Goal: Task Accomplishment & Management: Complete application form

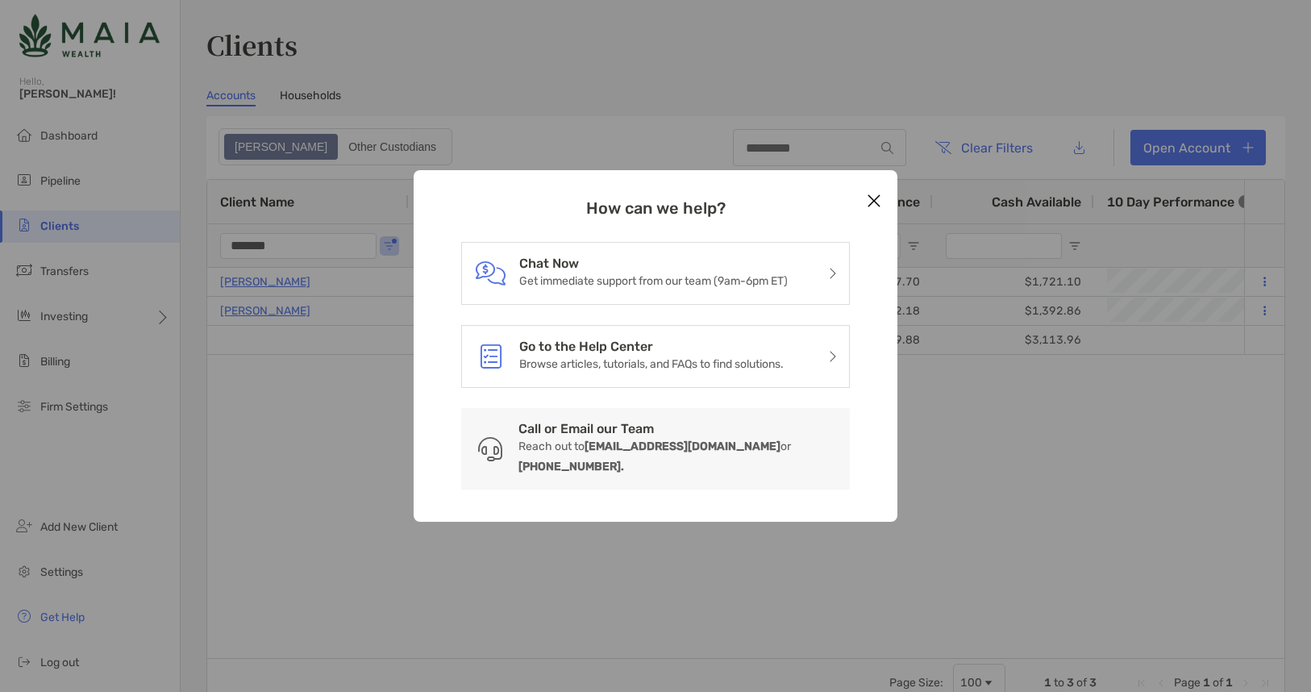
click at [871, 210] on icon "Close modal" at bounding box center [874, 200] width 15 height 19
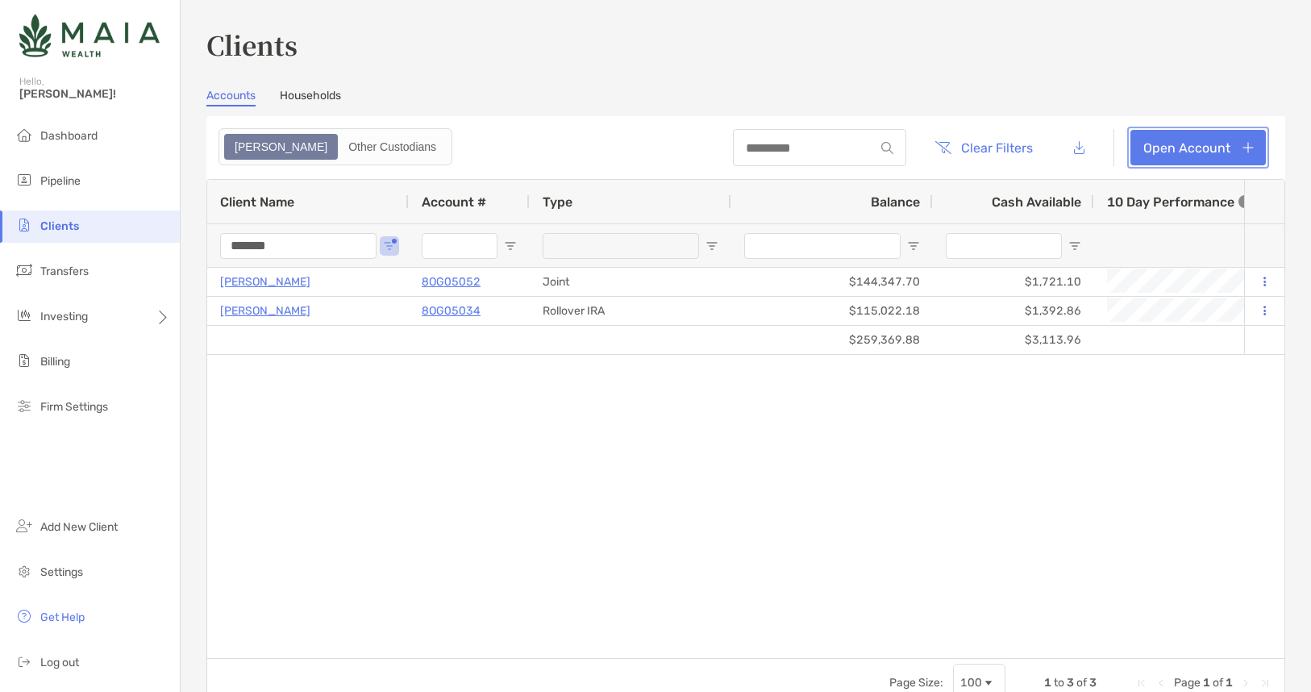
click at [1225, 136] on link "Open Account" at bounding box center [1198, 147] width 135 height 35
click at [1248, 148] on link "Open Account" at bounding box center [1198, 147] width 135 height 35
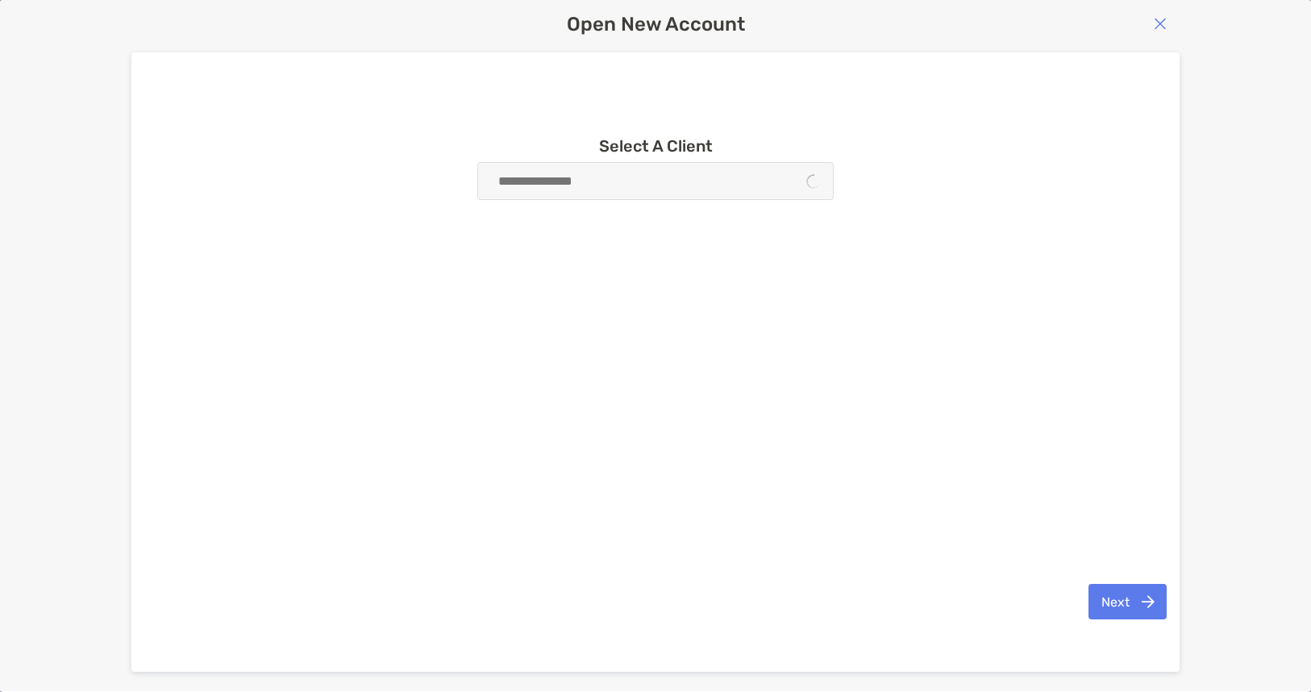
click at [697, 176] on div at bounding box center [655, 181] width 356 height 38
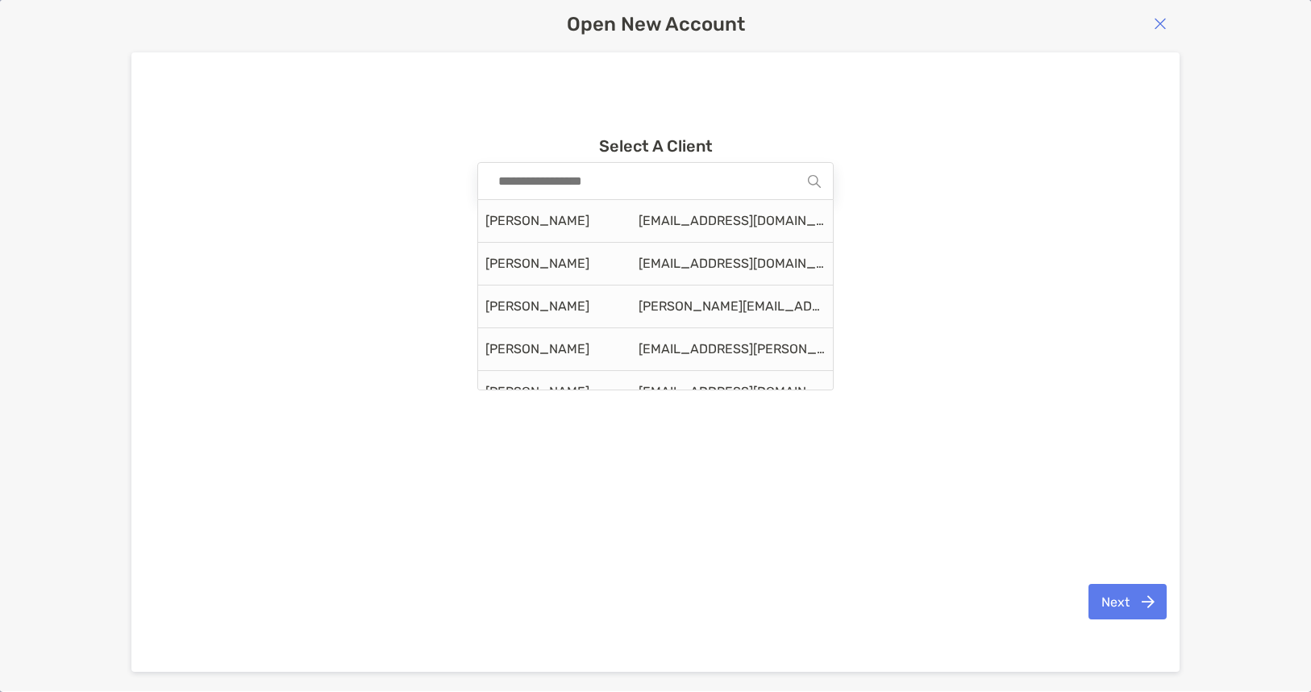
click at [697, 176] on input at bounding box center [649, 181] width 318 height 36
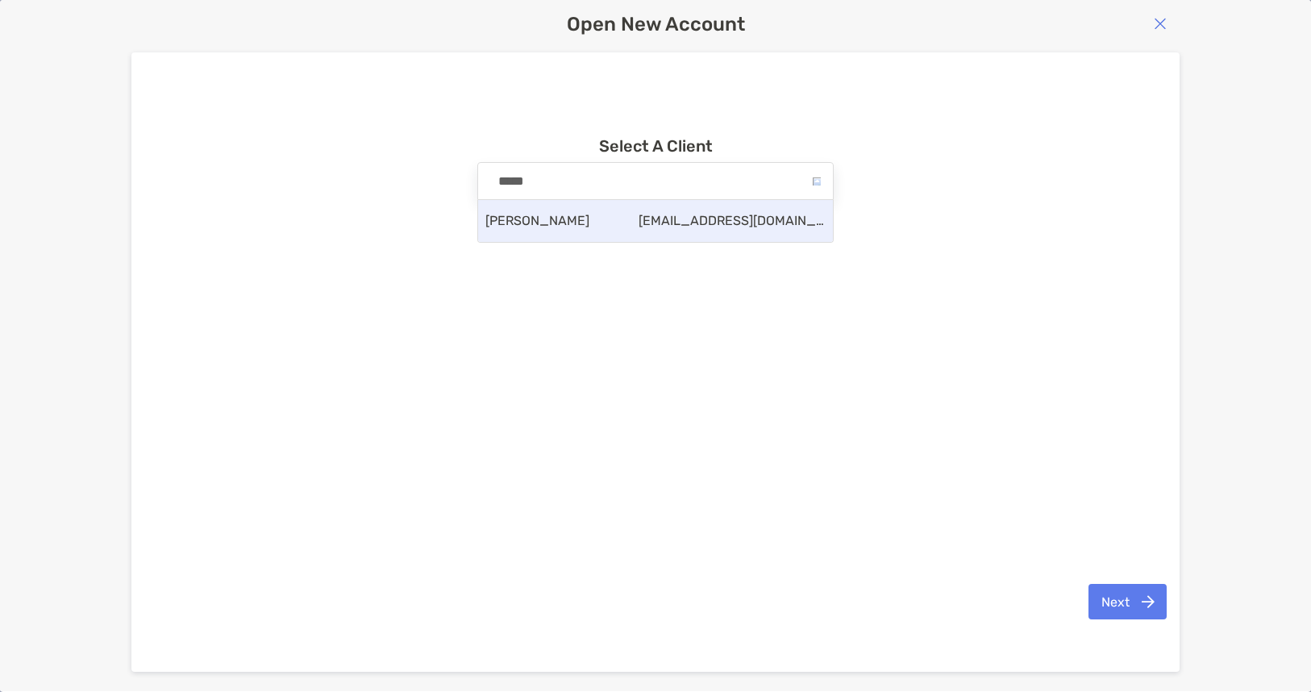
click at [677, 226] on span "[EMAIL_ADDRESS][DOMAIN_NAME]" at bounding box center [732, 220] width 187 height 13
type input "**********"
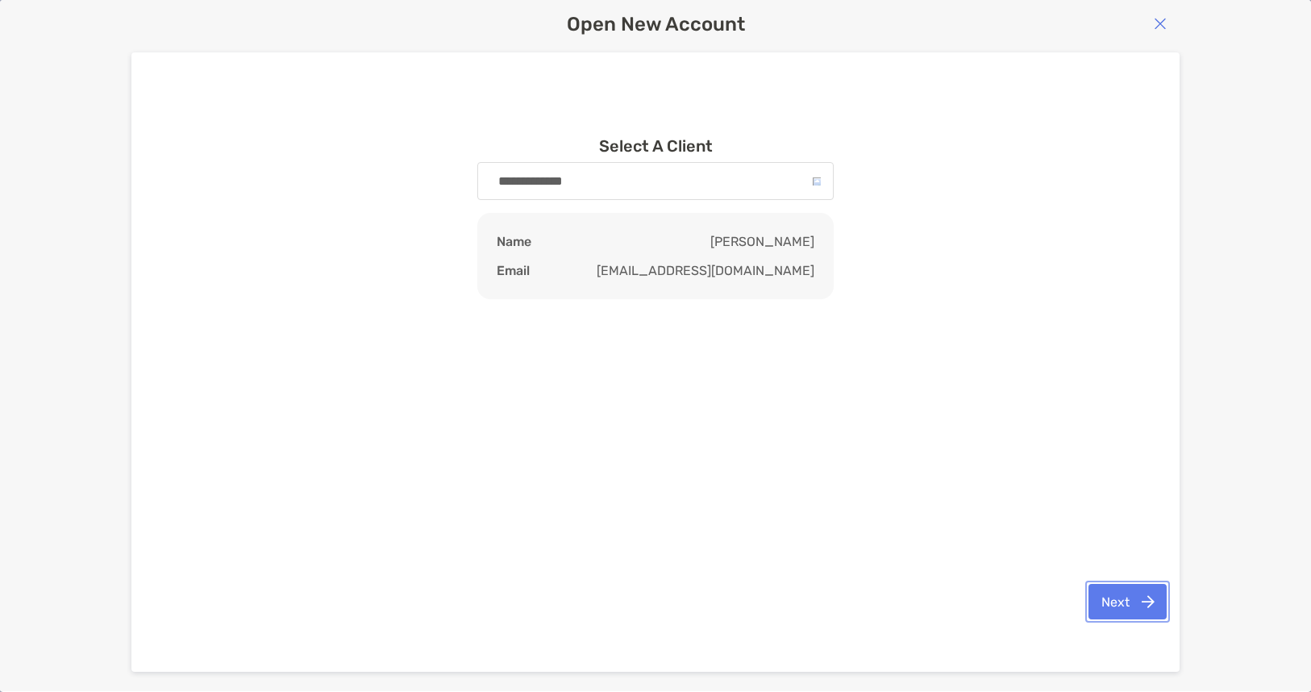
click at [1144, 605] on button "Next" at bounding box center [1128, 601] width 78 height 35
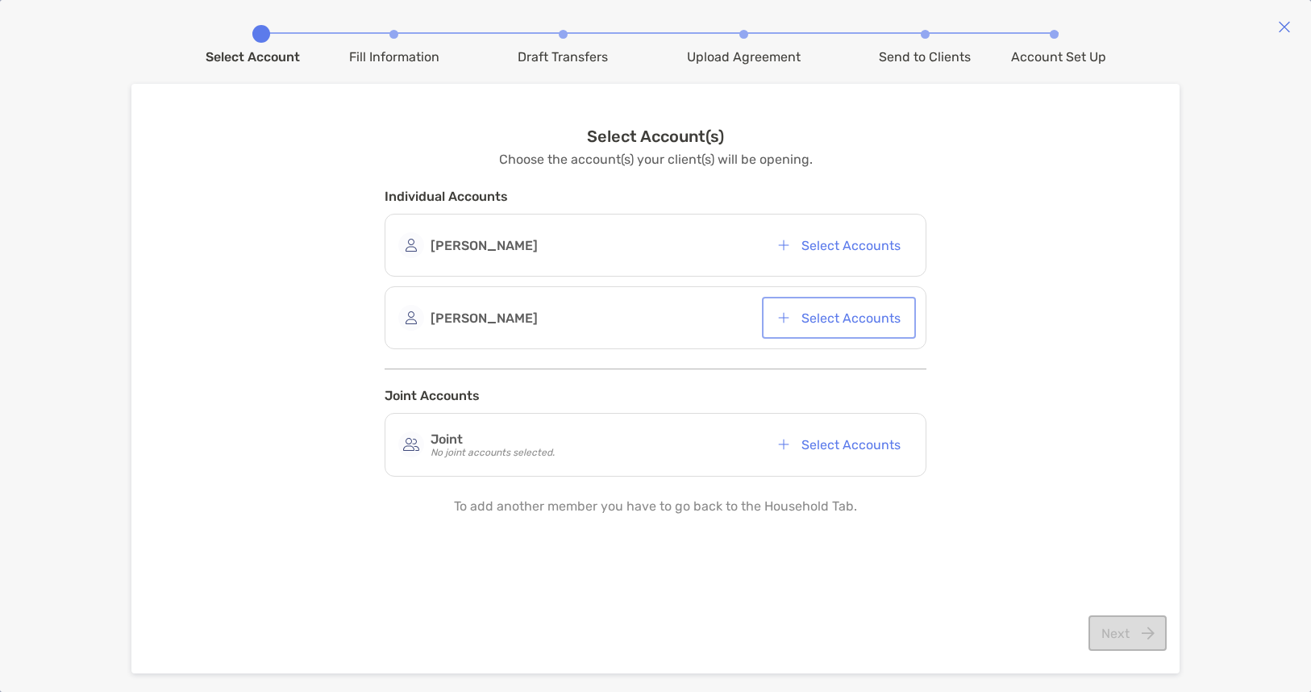
click at [825, 328] on button "Select Accounts" at bounding box center [839, 317] width 148 height 35
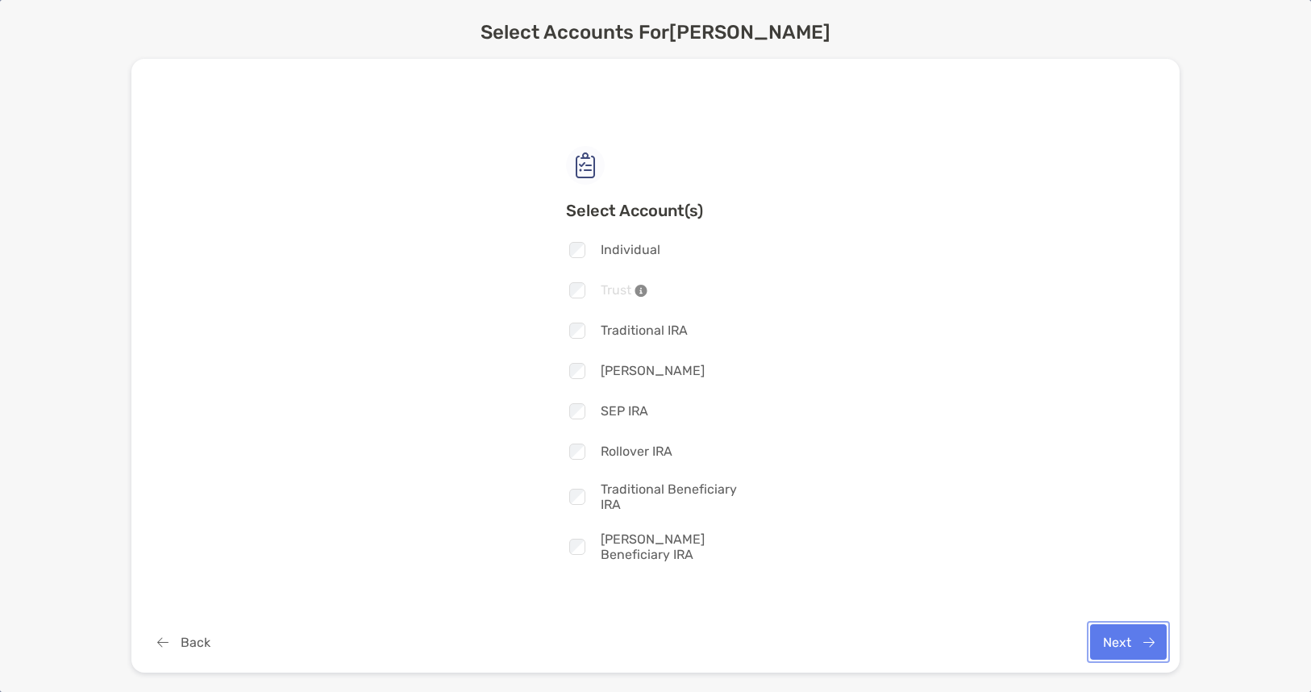
click at [1130, 642] on button "Next" at bounding box center [1128, 641] width 77 height 35
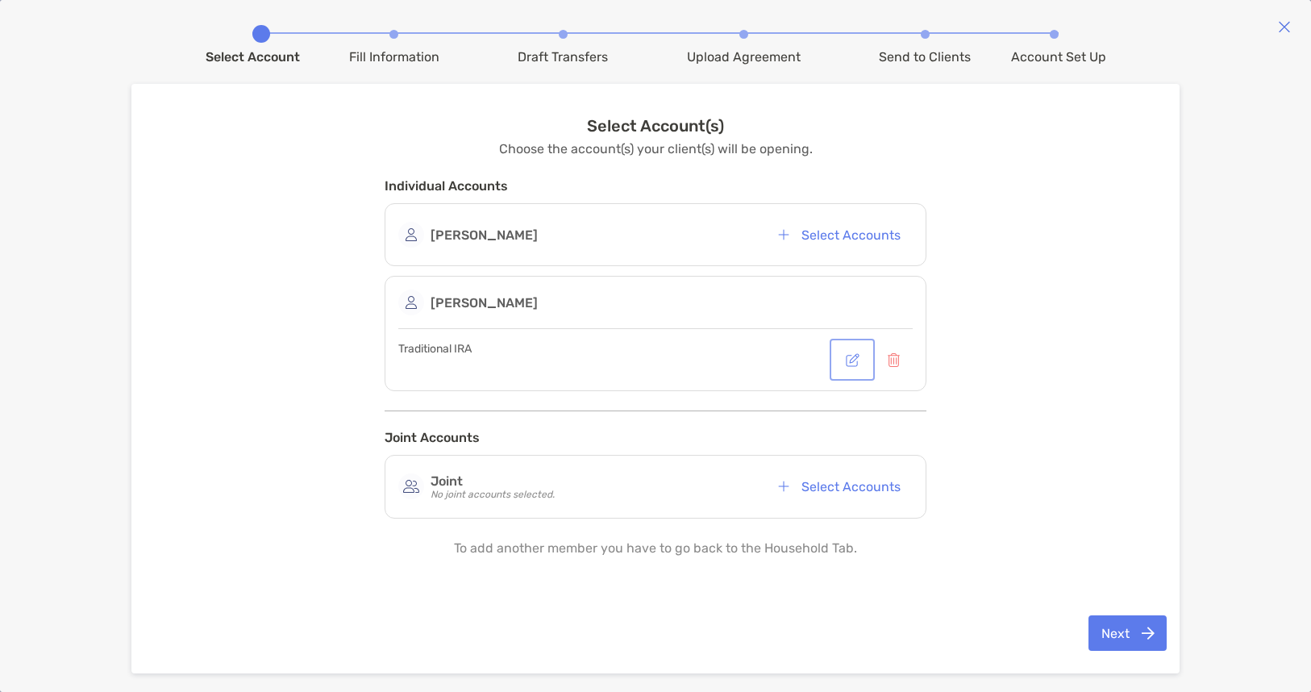
click at [847, 361] on button "button" at bounding box center [852, 359] width 39 height 35
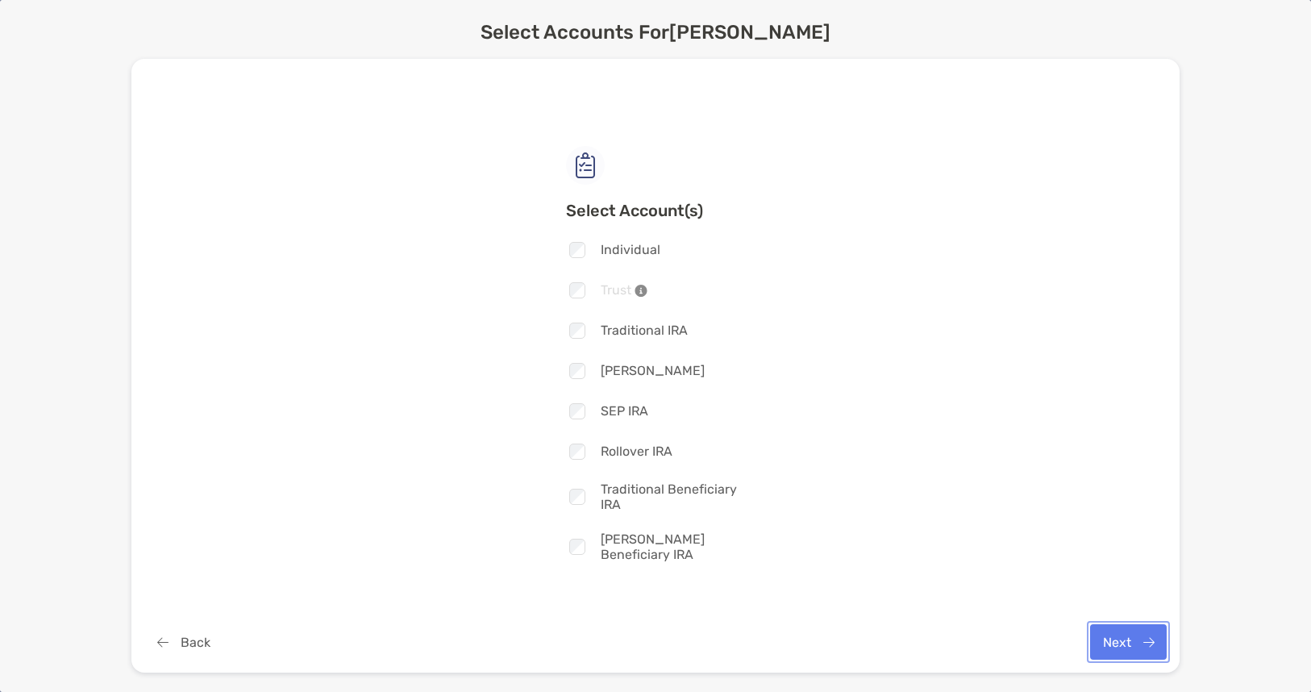
click at [1136, 631] on button "Next" at bounding box center [1128, 641] width 77 height 35
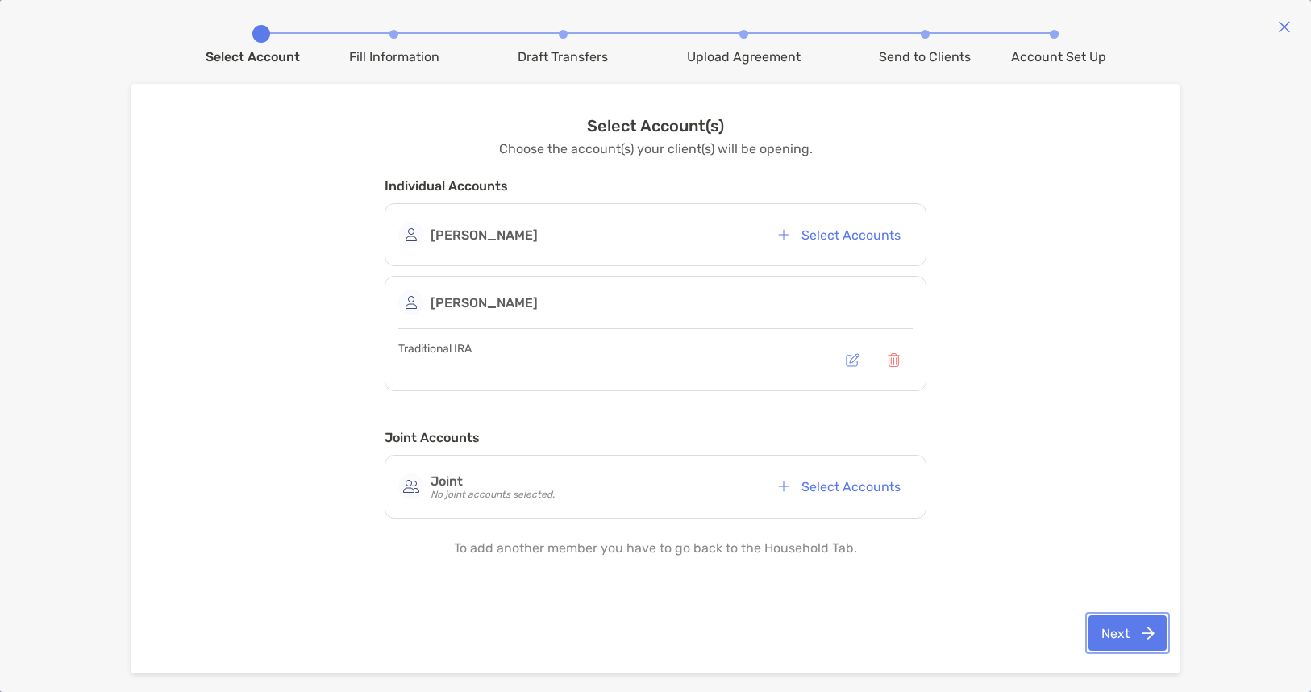
click at [1142, 631] on button "Next" at bounding box center [1128, 632] width 78 height 35
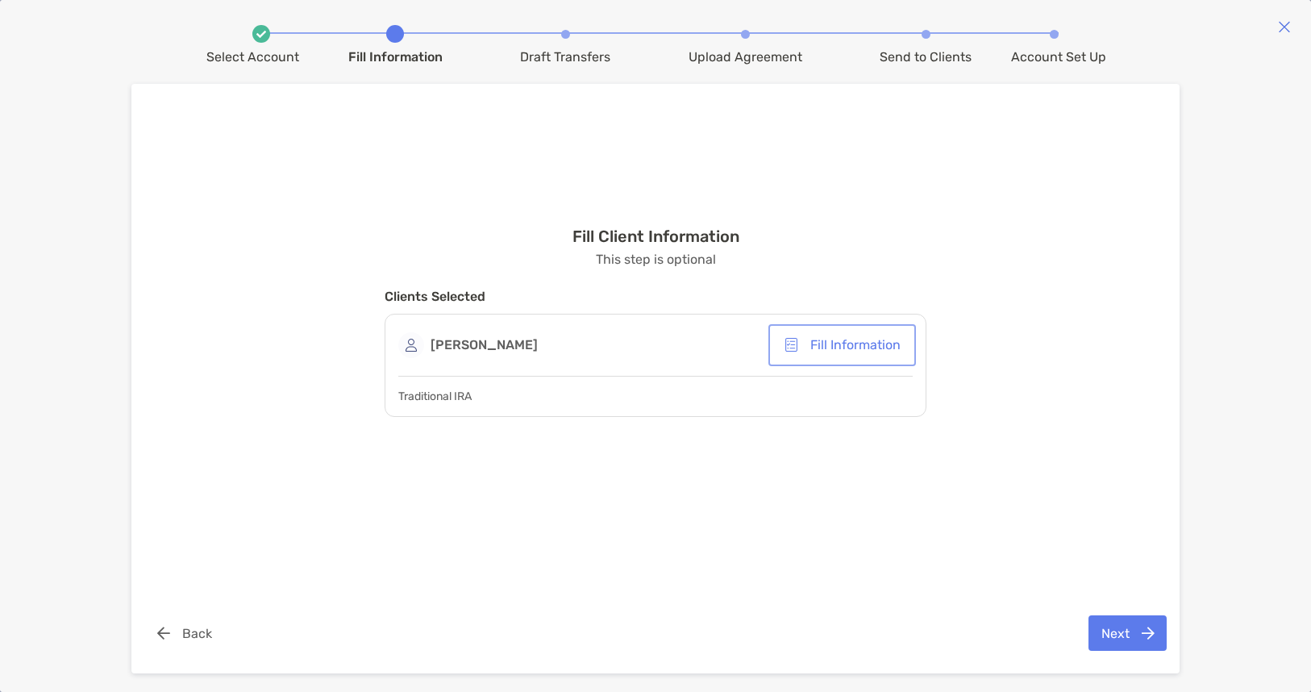
click at [877, 336] on button "Fill Information" at bounding box center [842, 344] width 141 height 35
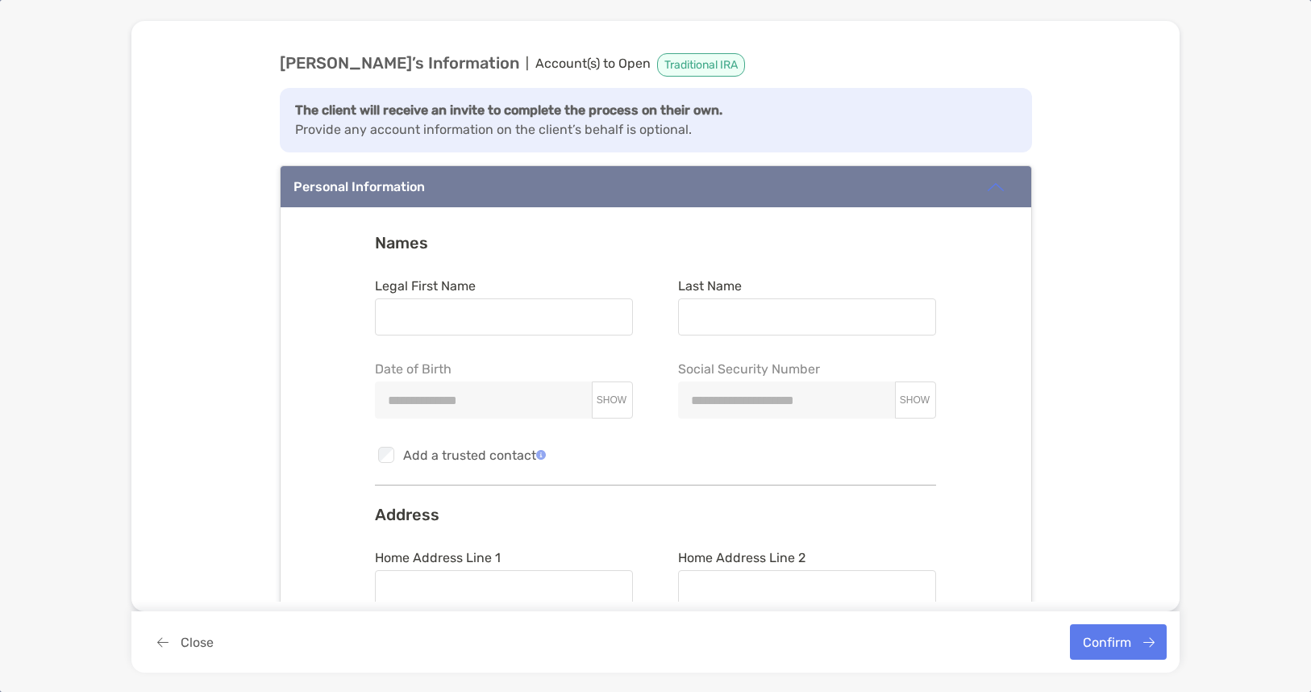
type input "*******"
type input "*****"
type input "**********"
type input "*****"
type input "********"
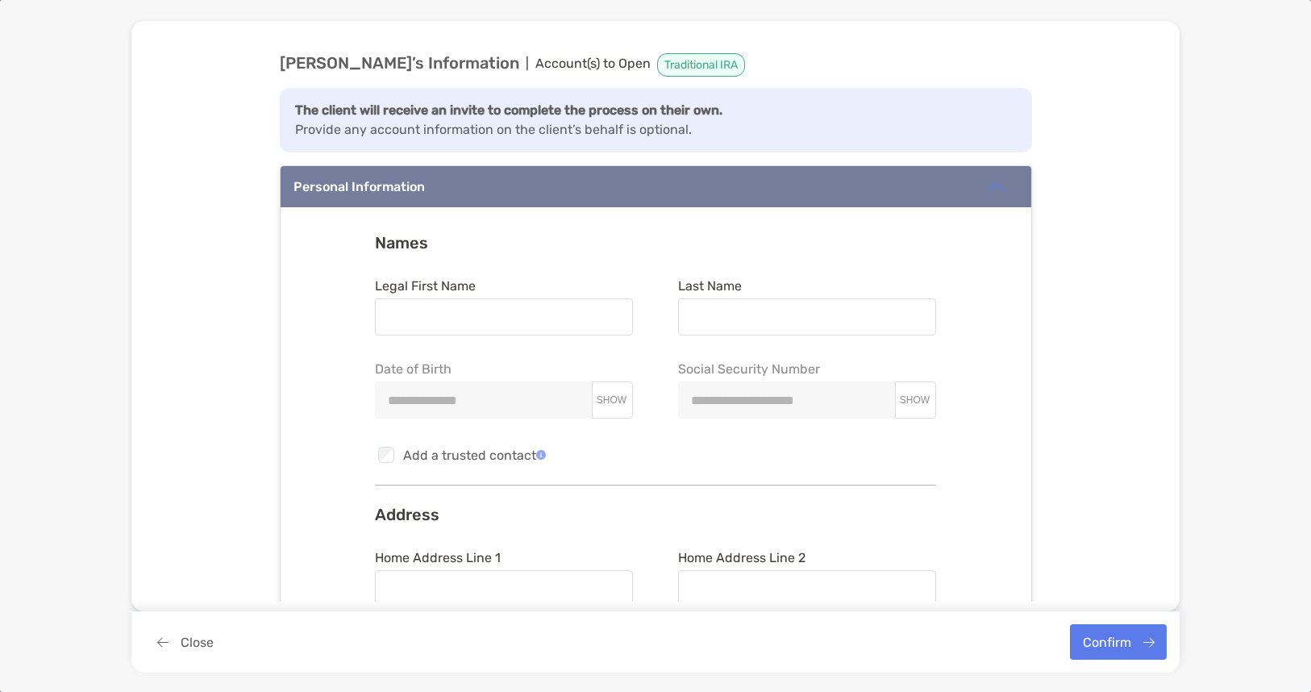
type input "********"
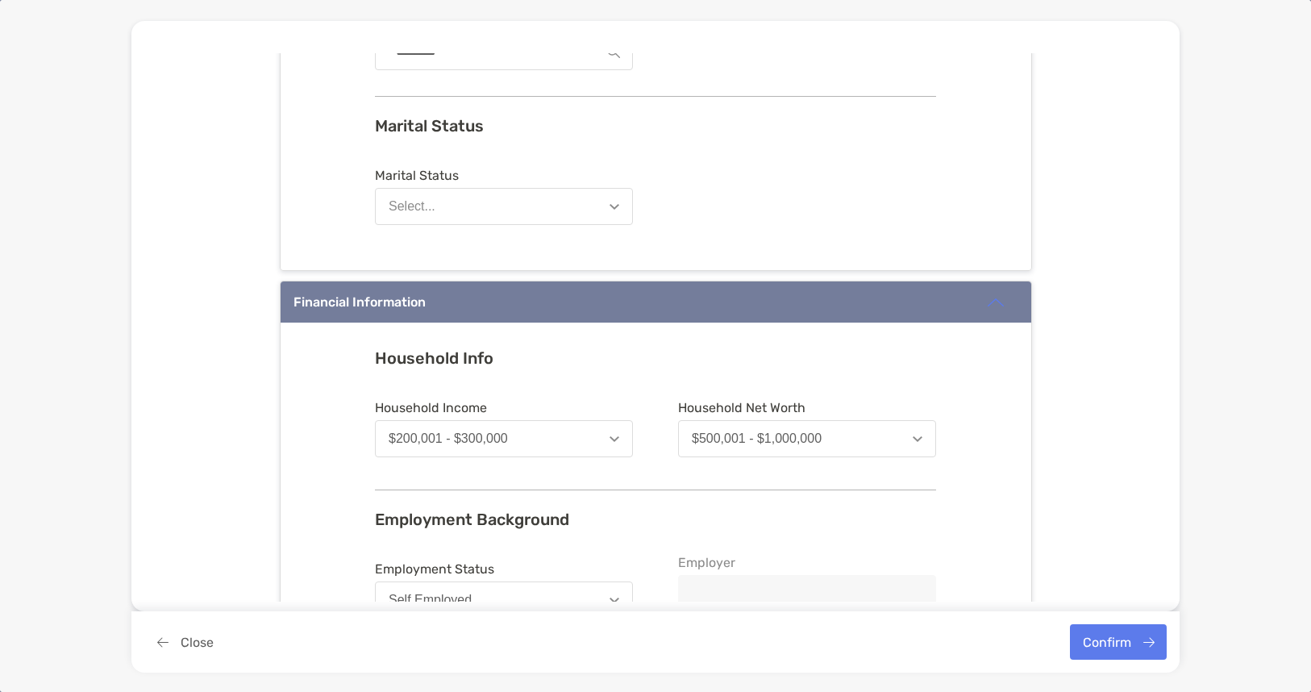
scroll to position [702, 0]
click at [605, 206] on button "Select..." at bounding box center [504, 207] width 258 height 37
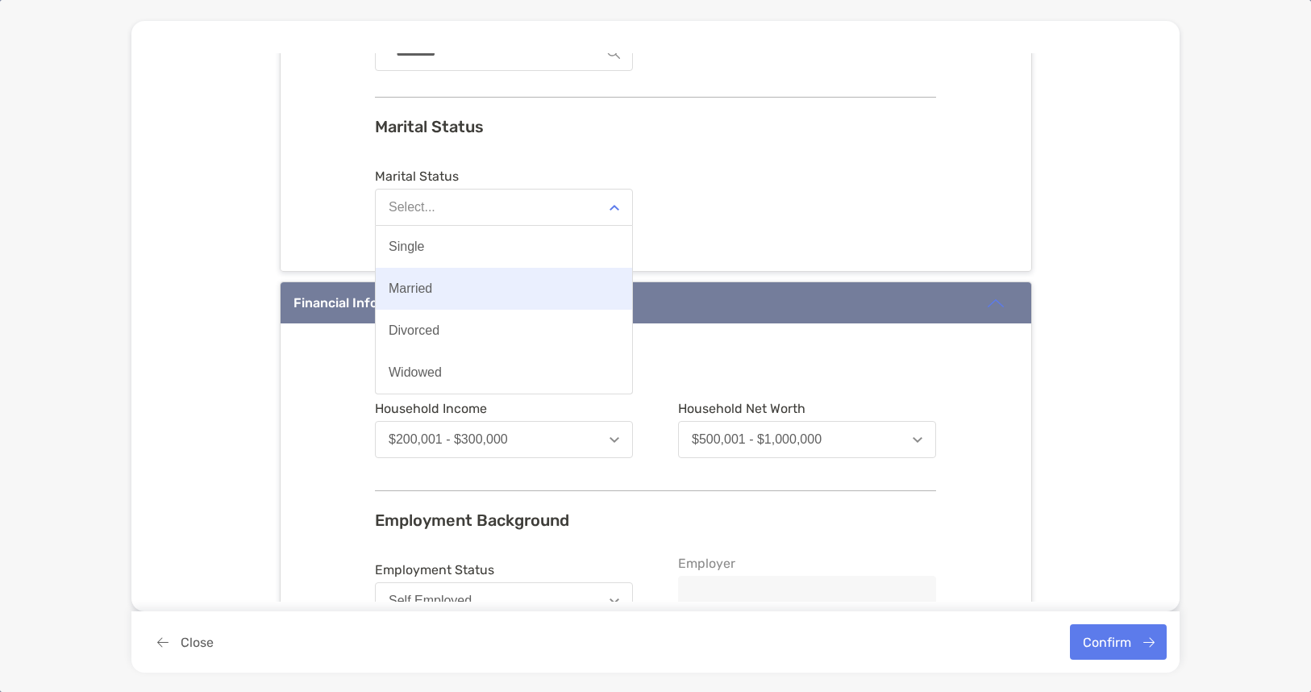
click at [493, 290] on button "Married" at bounding box center [504, 289] width 256 height 42
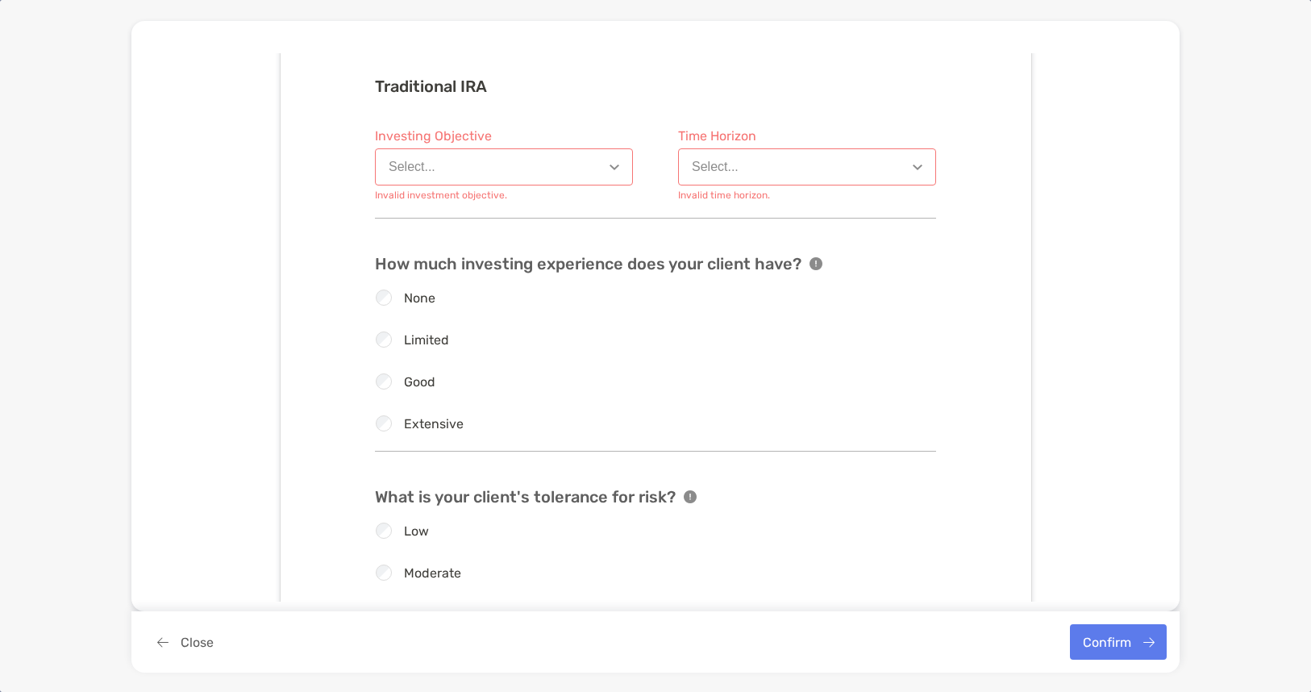
scroll to position [1449, 0]
click at [602, 169] on button "Select..." at bounding box center [504, 168] width 258 height 37
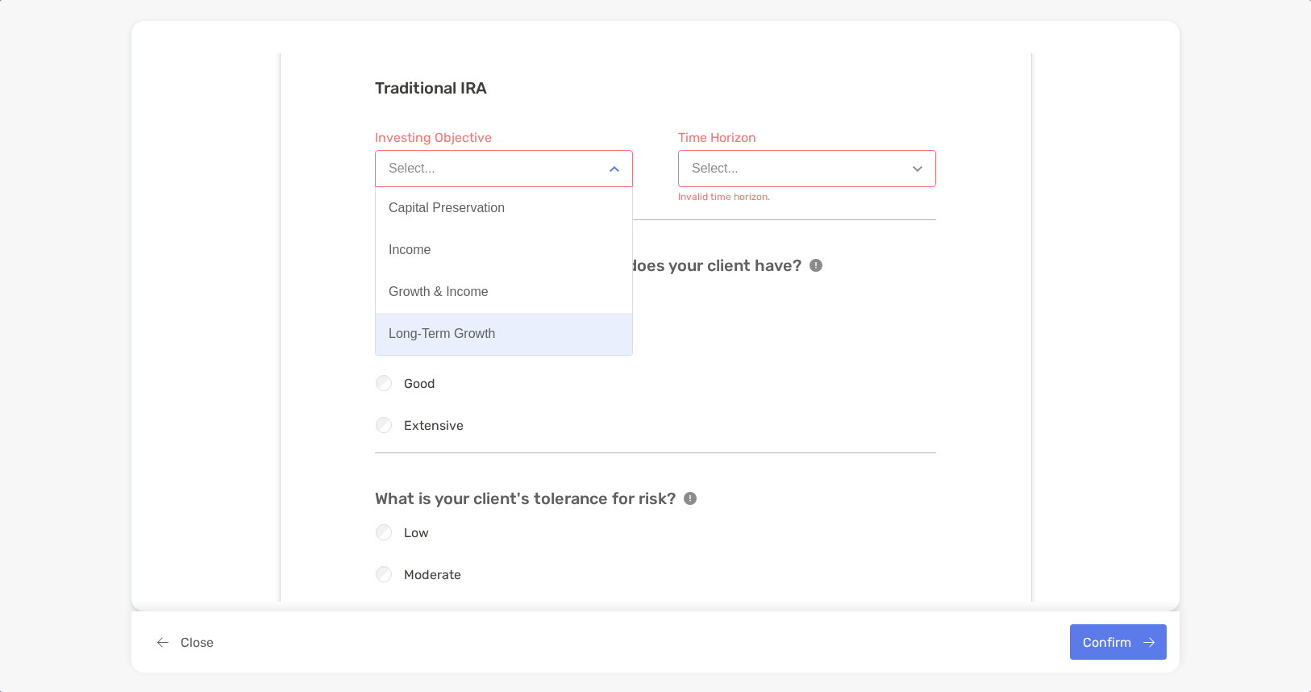
click at [530, 321] on button "Long-Term Growth" at bounding box center [504, 334] width 256 height 42
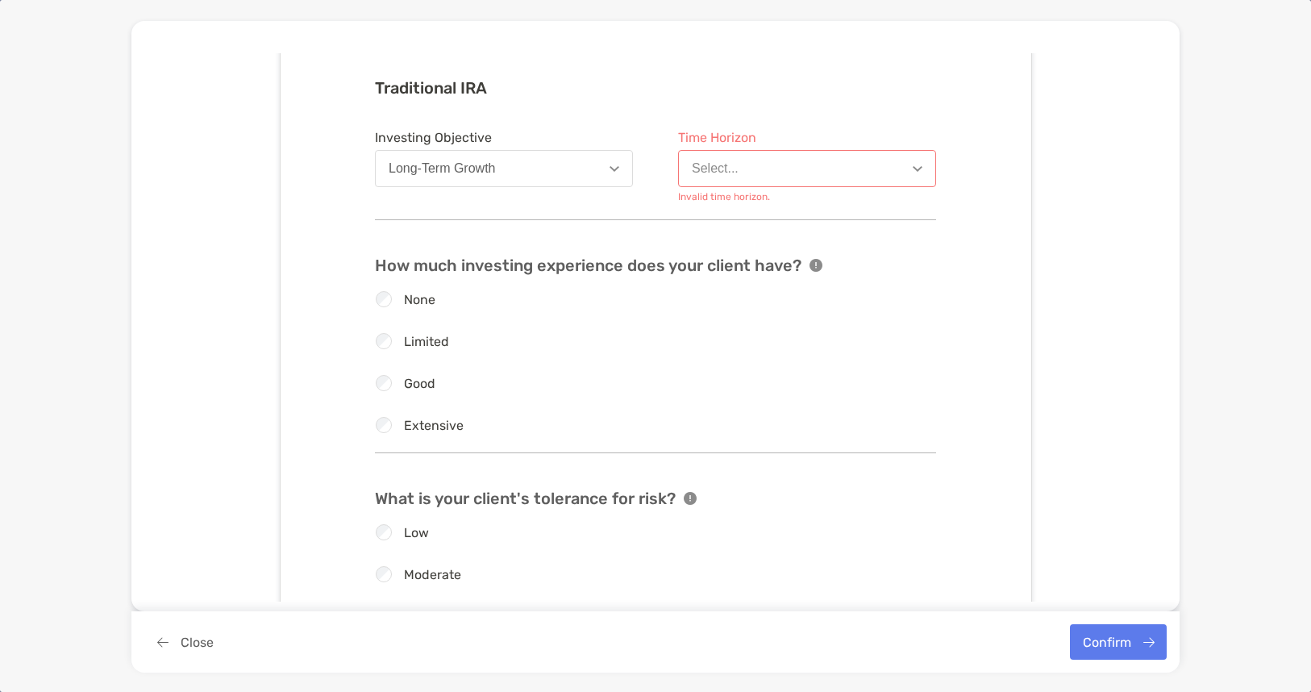
click at [765, 163] on button "Select..." at bounding box center [807, 168] width 258 height 37
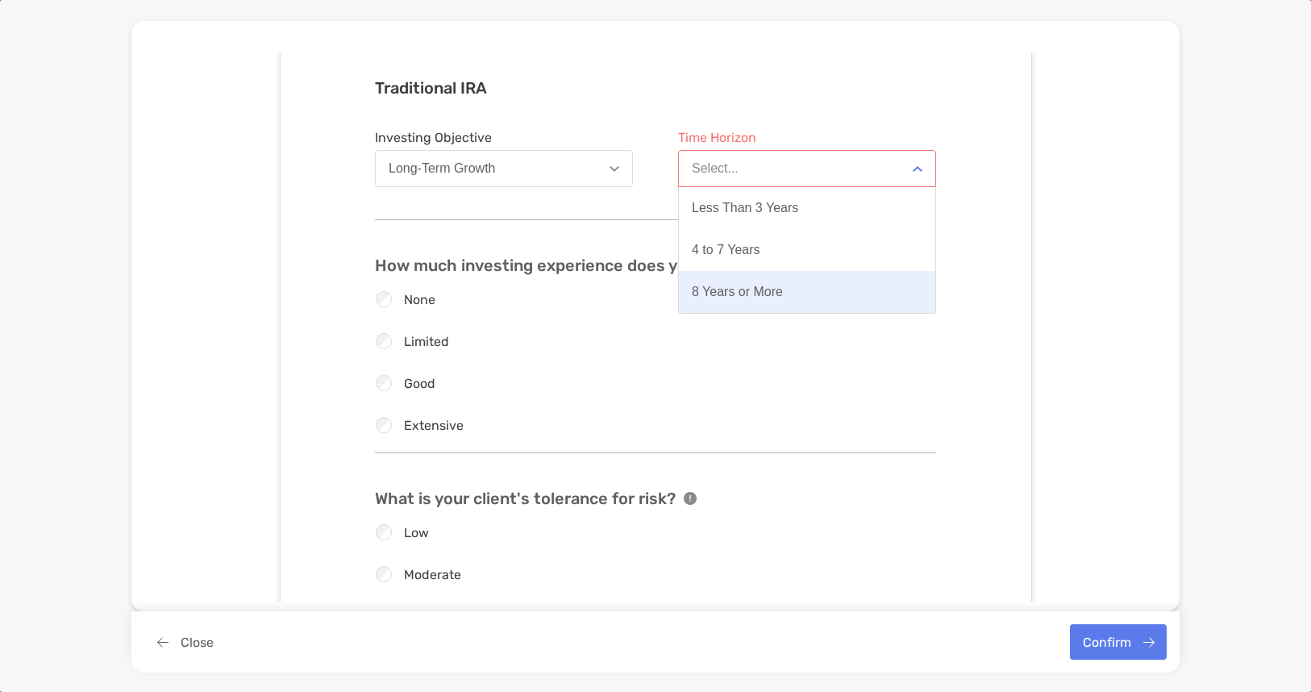
click at [794, 284] on button "8 Years or More" at bounding box center [807, 292] width 256 height 42
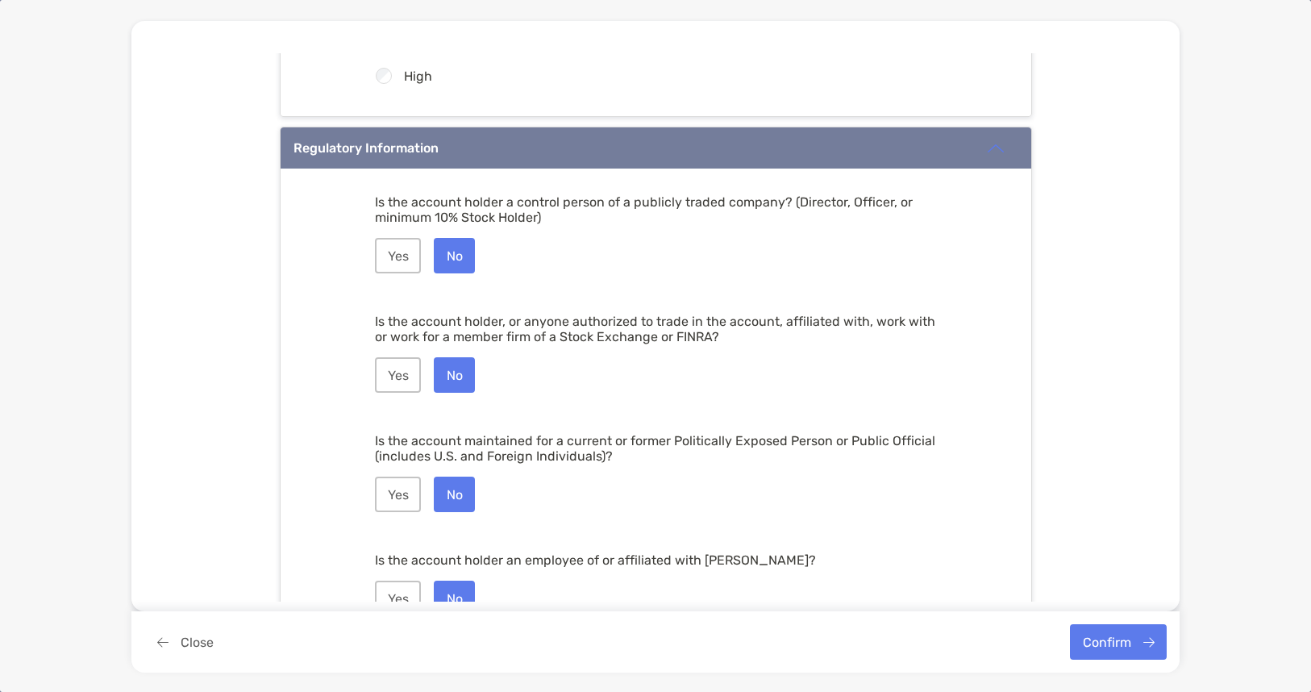
scroll to position [2077, 0]
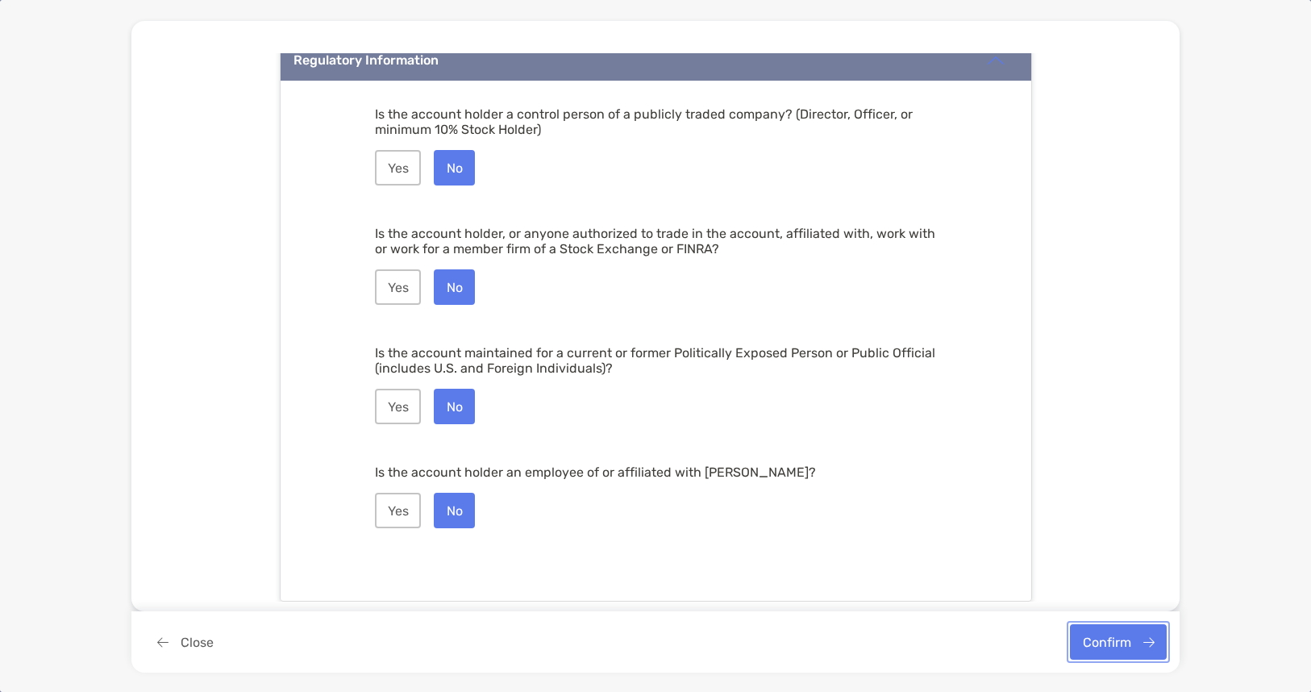
click at [1114, 643] on button "Confirm" at bounding box center [1118, 641] width 97 height 35
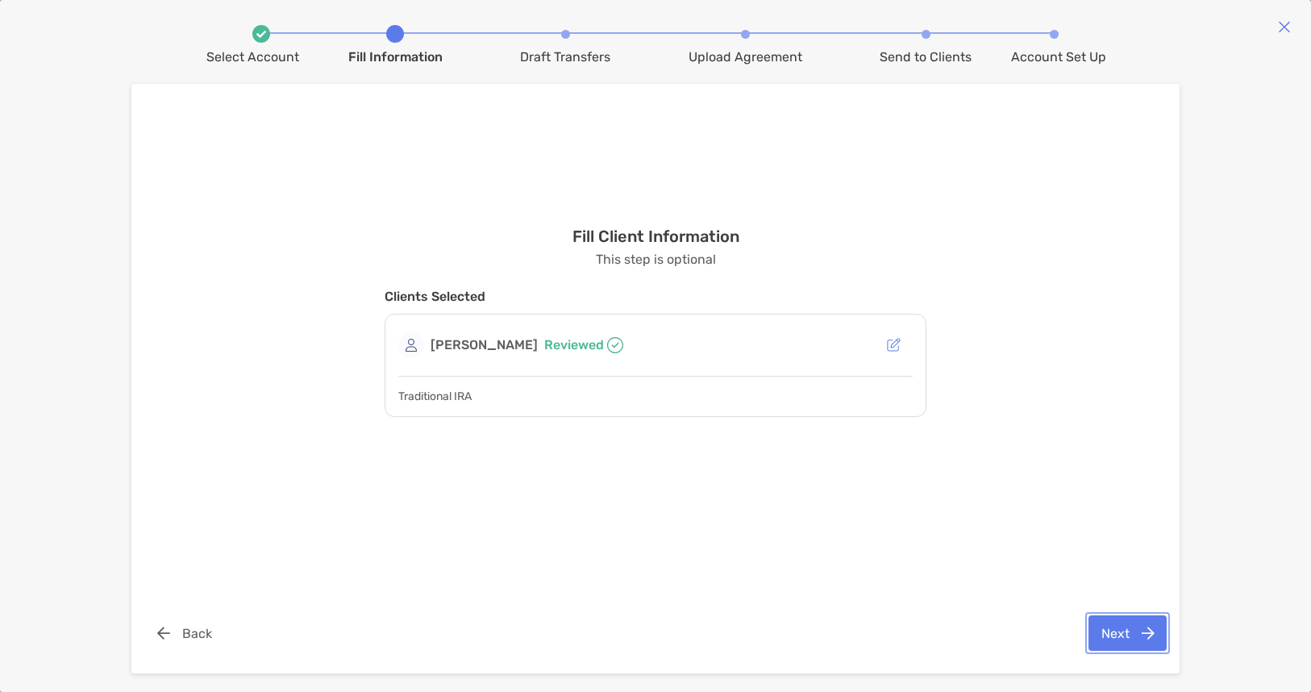
click at [1118, 631] on button "Next" at bounding box center [1128, 632] width 78 height 35
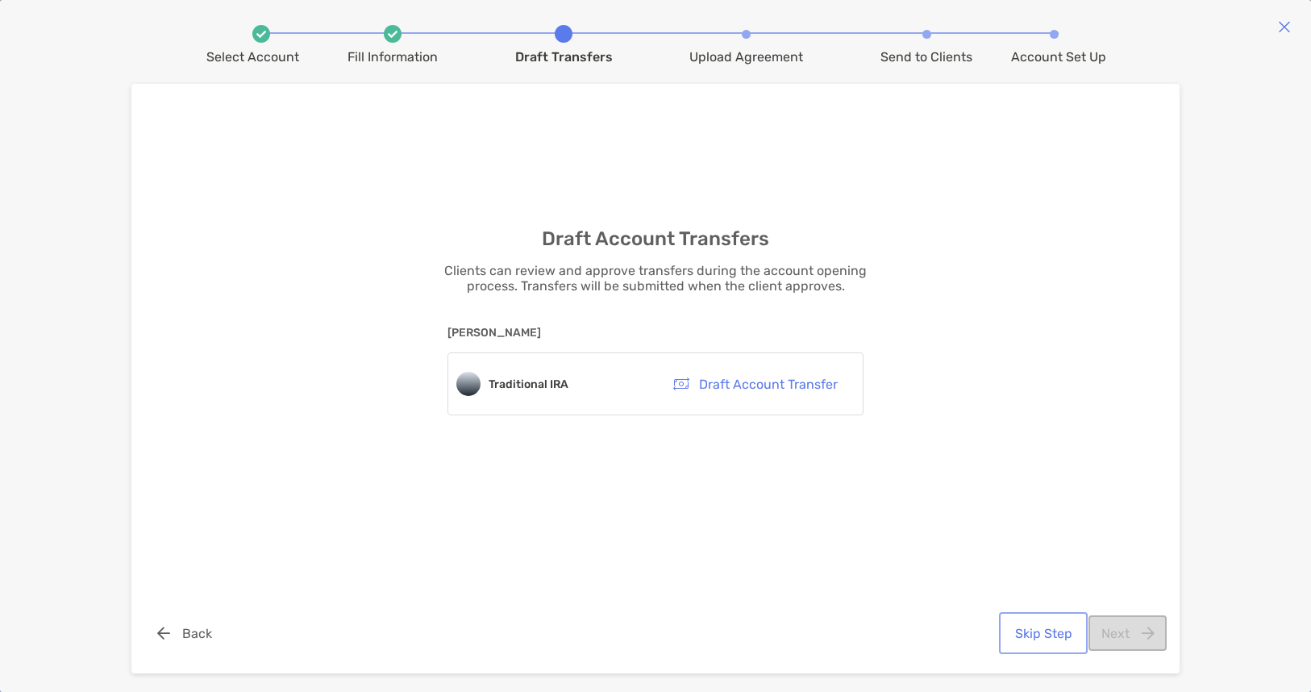
click at [1048, 627] on button "Skip Step" at bounding box center [1043, 632] width 82 height 35
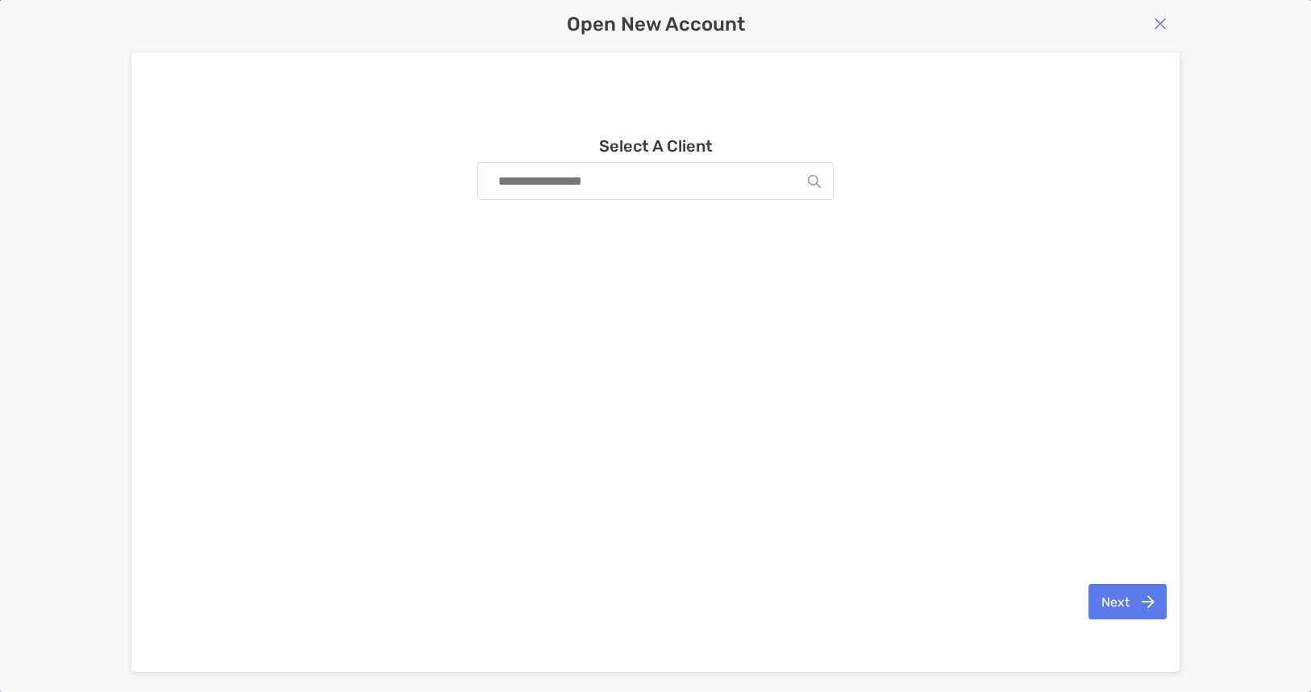
click at [603, 181] on input at bounding box center [649, 181] width 318 height 36
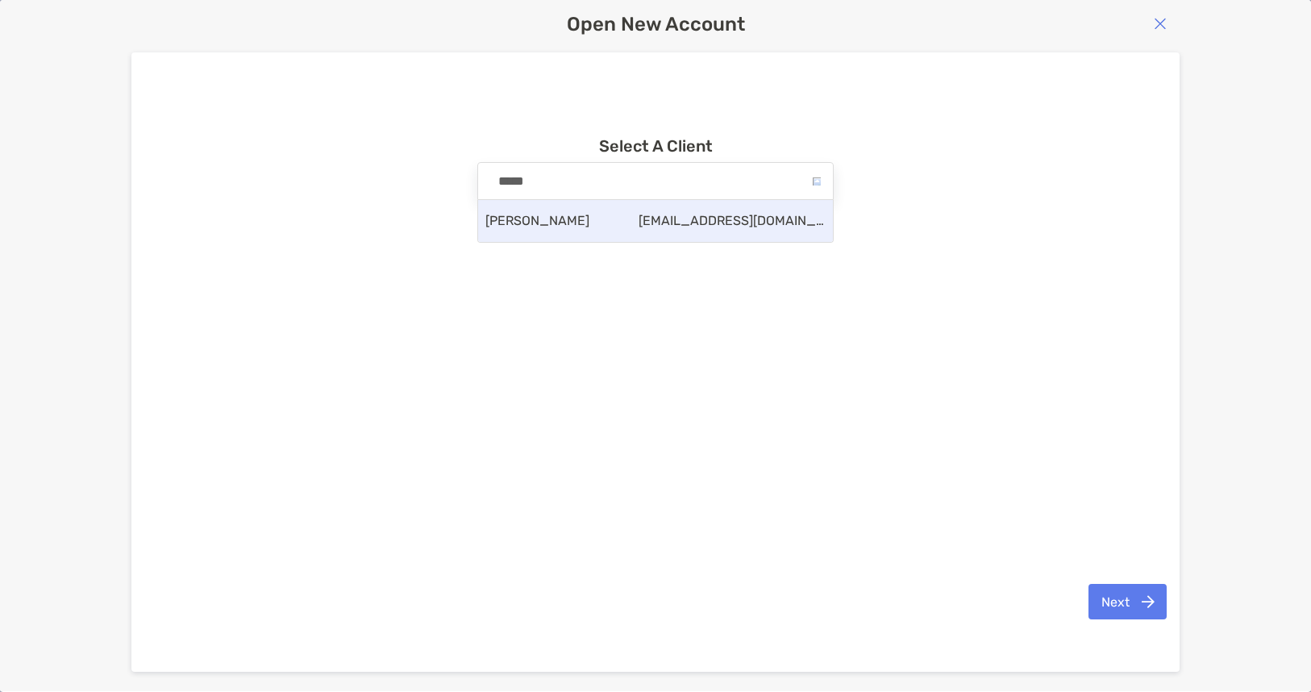
click at [634, 231] on div "Richard Marks richmarks1@comcast.net" at bounding box center [655, 221] width 355 height 42
type input "**********"
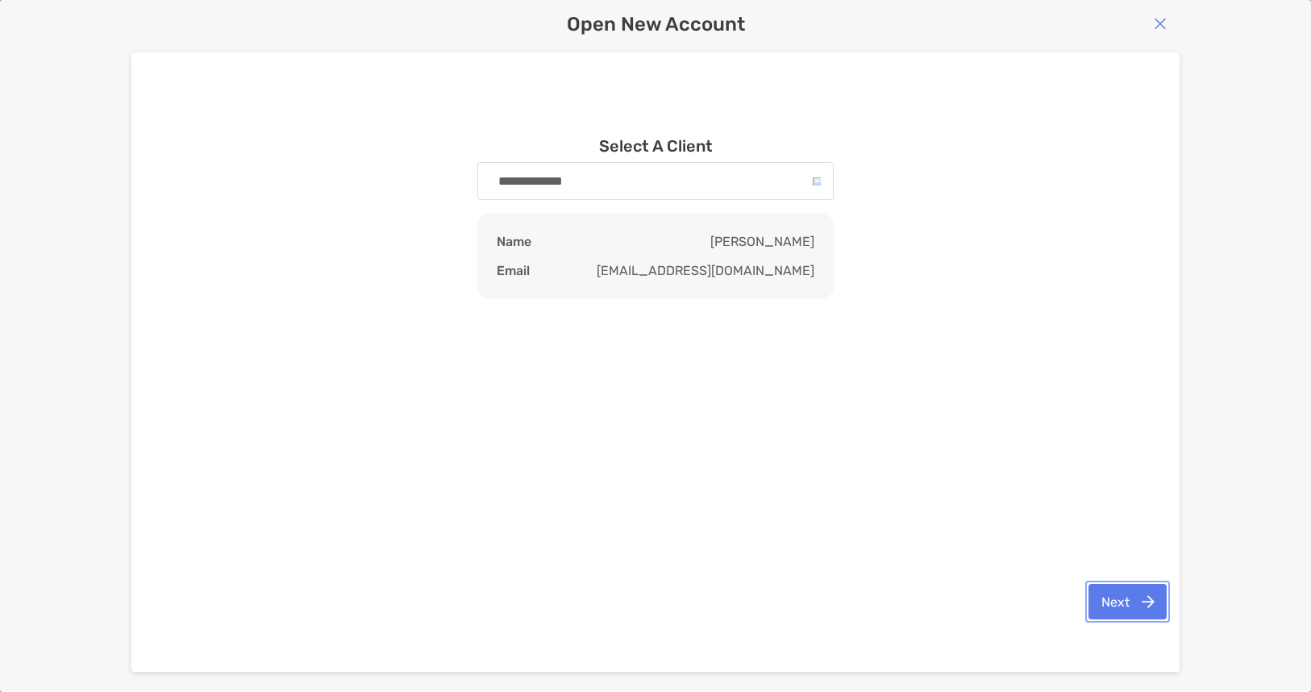
click at [1131, 610] on button "Next" at bounding box center [1128, 601] width 78 height 35
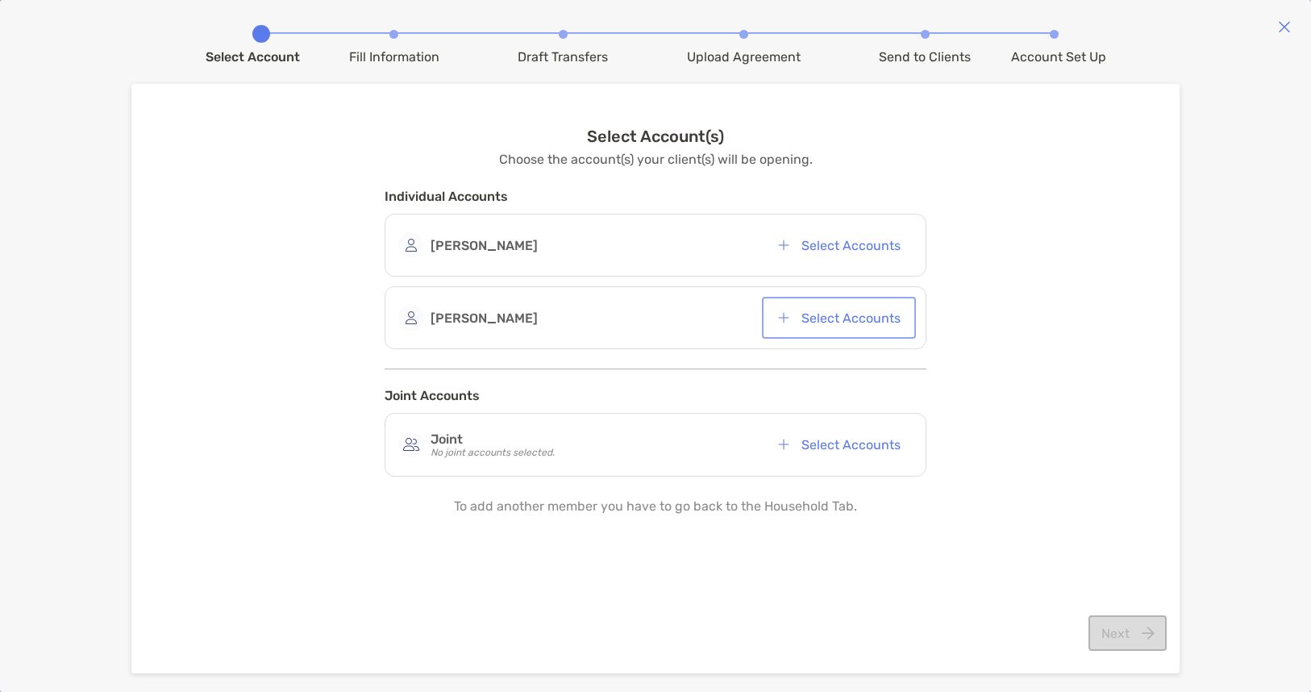
click at [854, 329] on button "Select Accounts" at bounding box center [839, 317] width 148 height 35
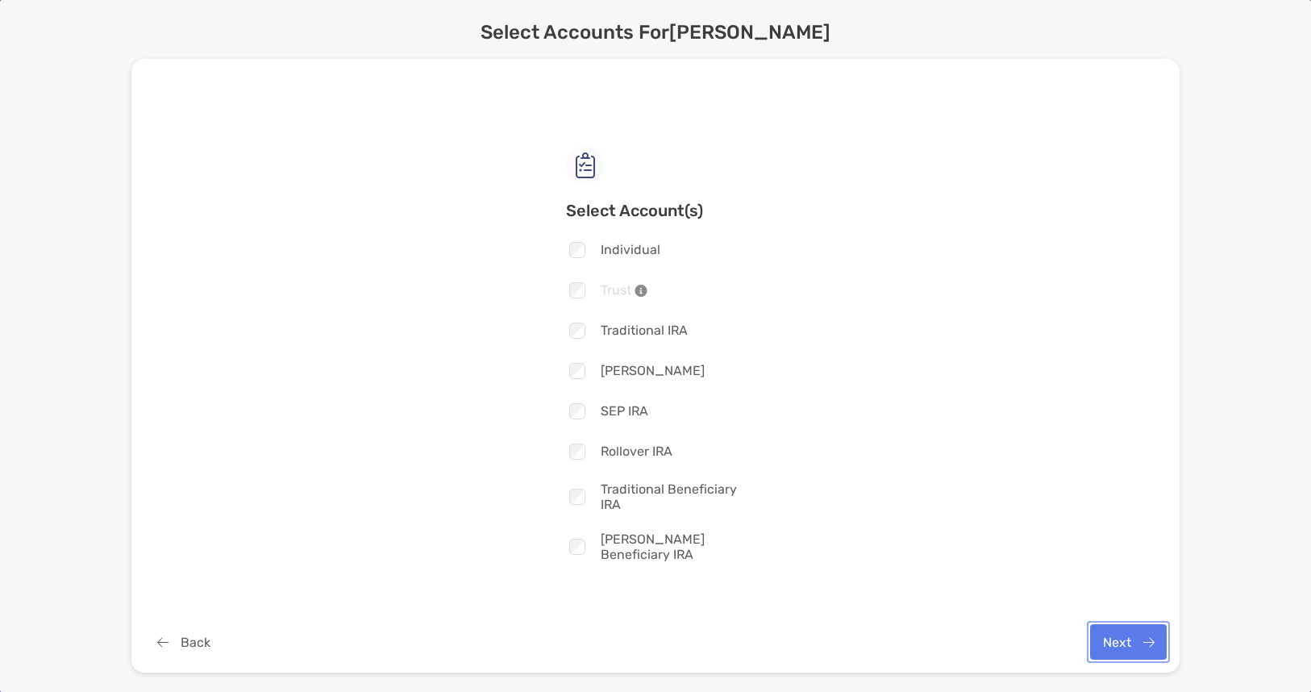
click at [1143, 656] on button "Next" at bounding box center [1128, 641] width 77 height 35
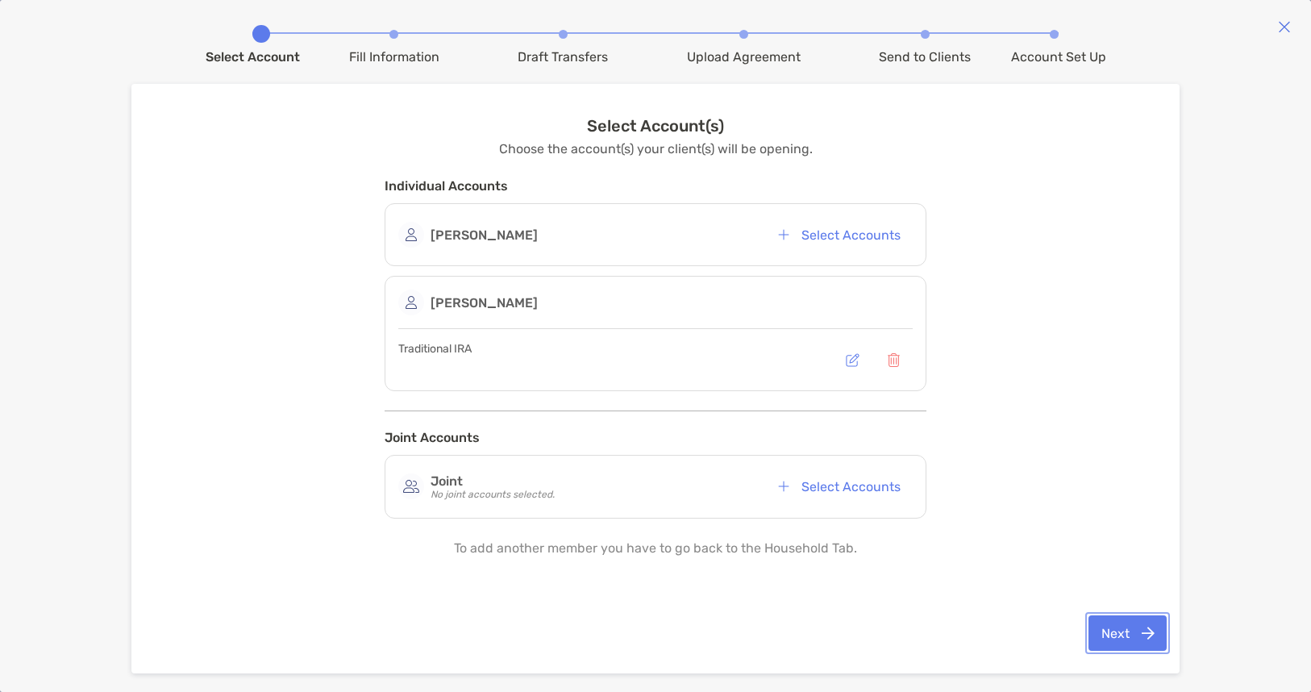
click at [1141, 632] on button "Next" at bounding box center [1128, 632] width 78 height 35
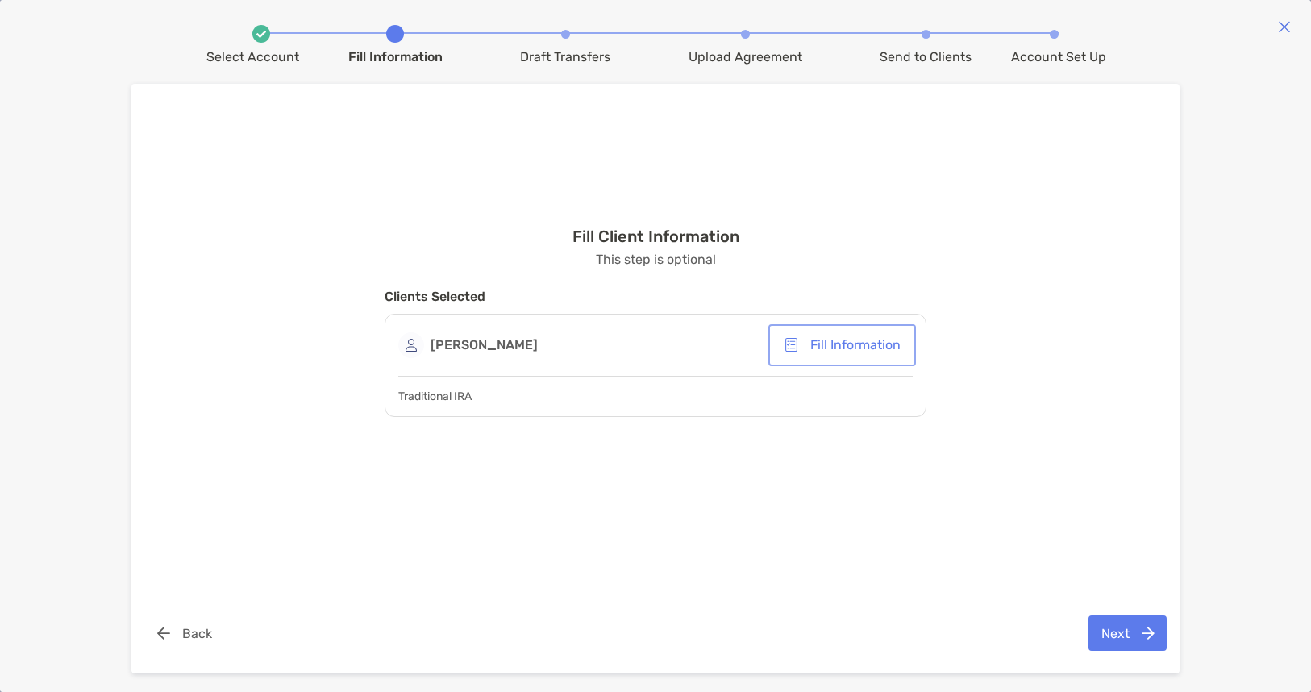
click at [851, 348] on button "Fill Information" at bounding box center [842, 344] width 141 height 35
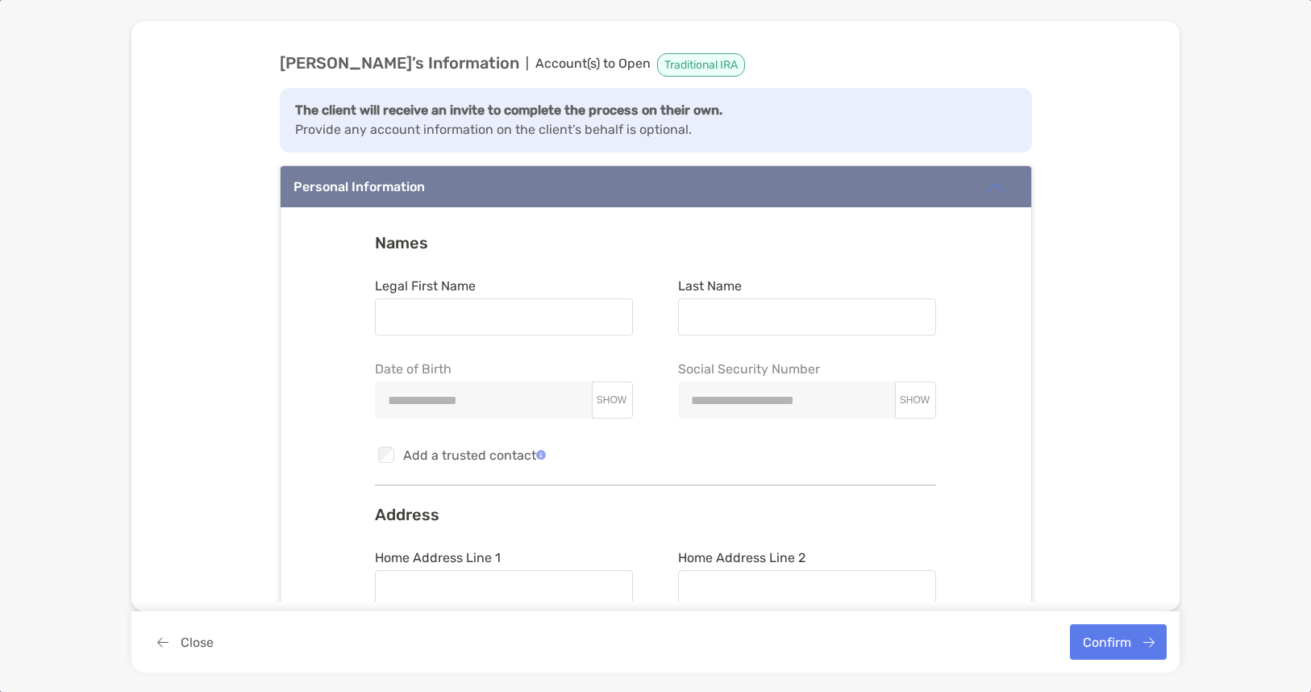
type input "*******"
type input "*****"
type input "**********"
type input "*****"
type input "********"
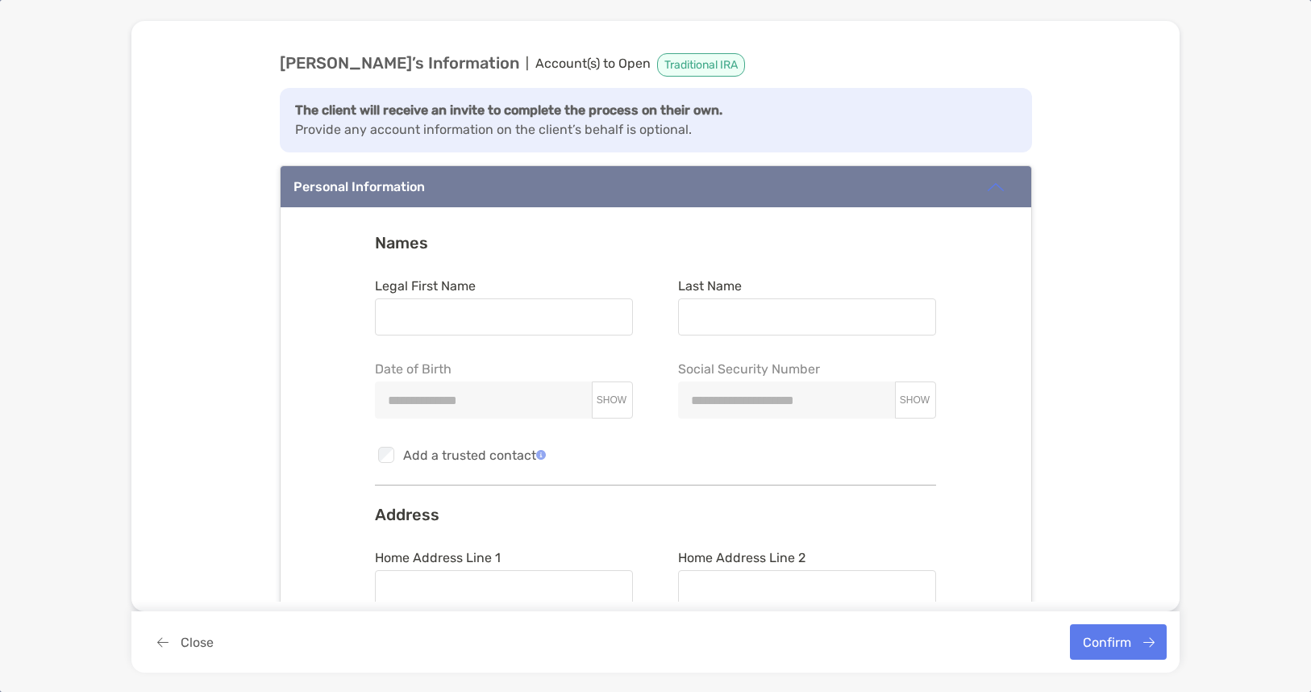
type input "********"
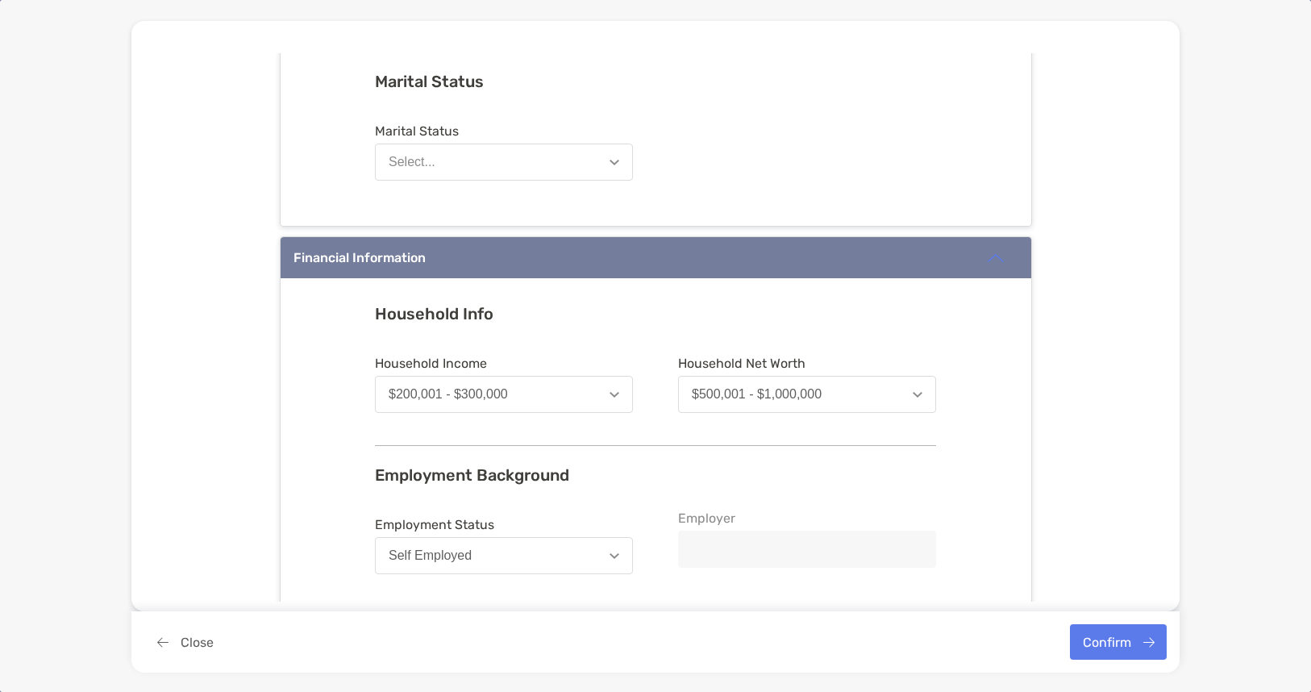
scroll to position [748, 0]
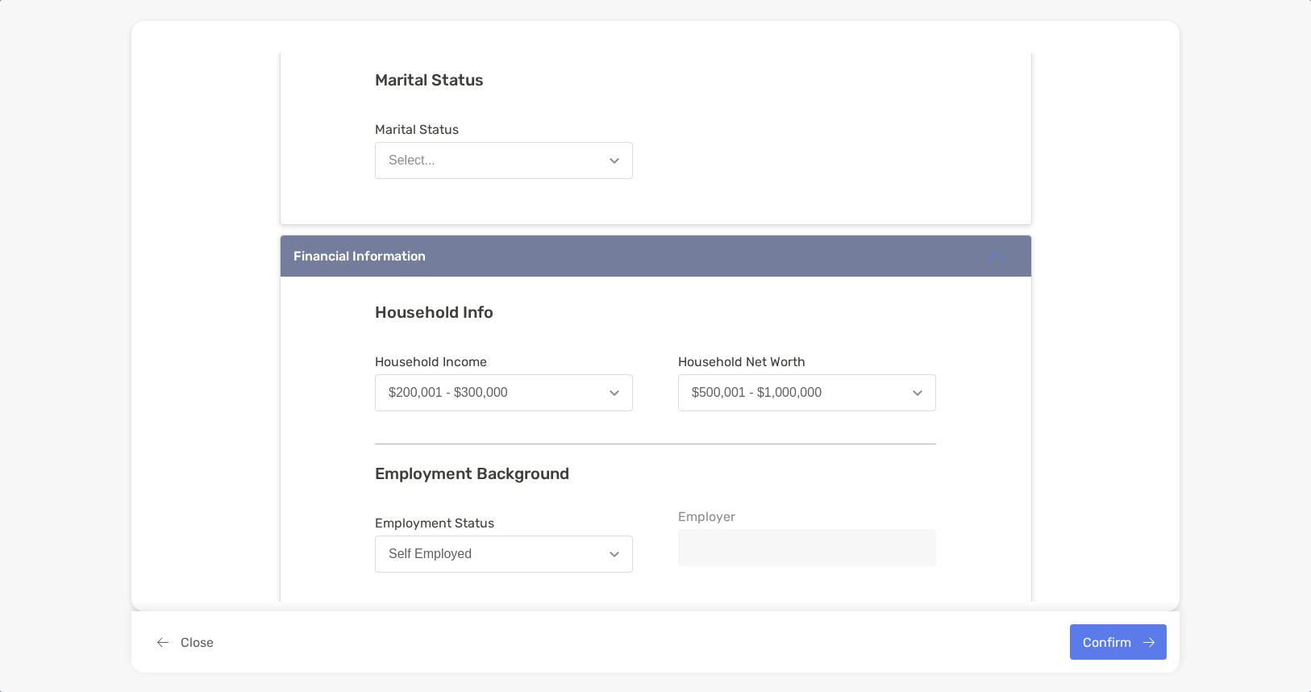
click at [618, 167] on button "Select..." at bounding box center [504, 160] width 258 height 37
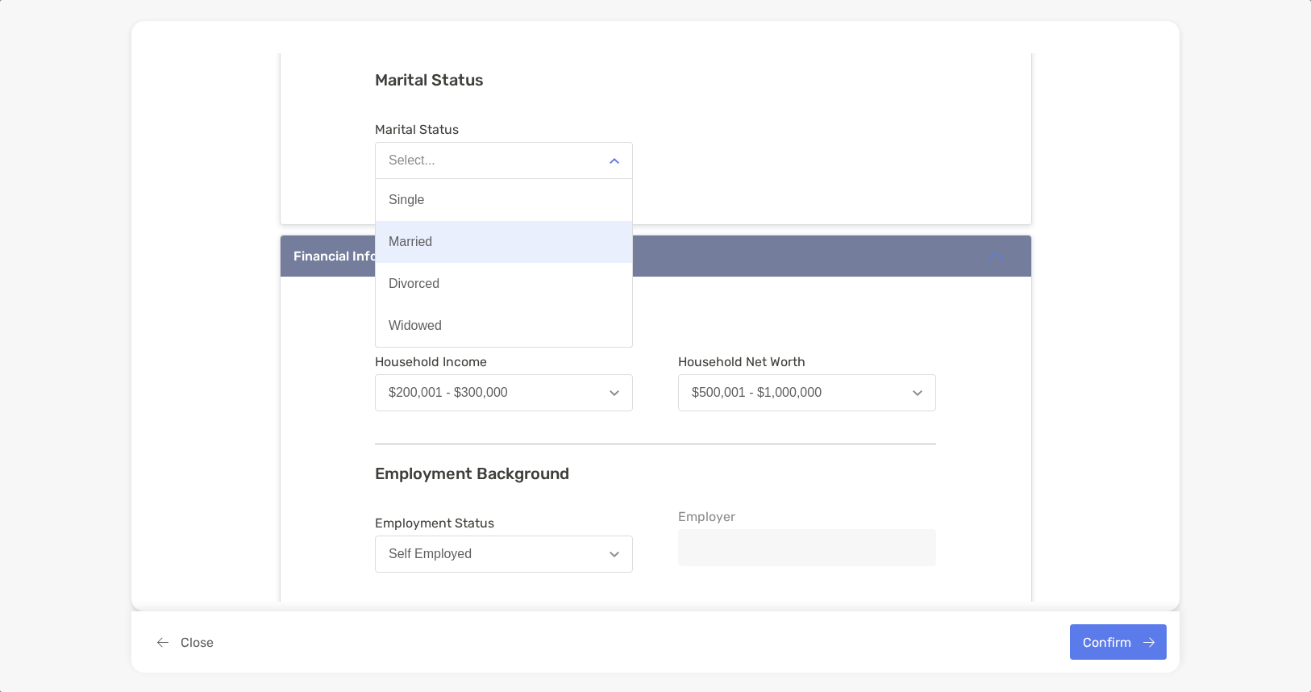
click at [510, 248] on button "Married" at bounding box center [504, 242] width 256 height 42
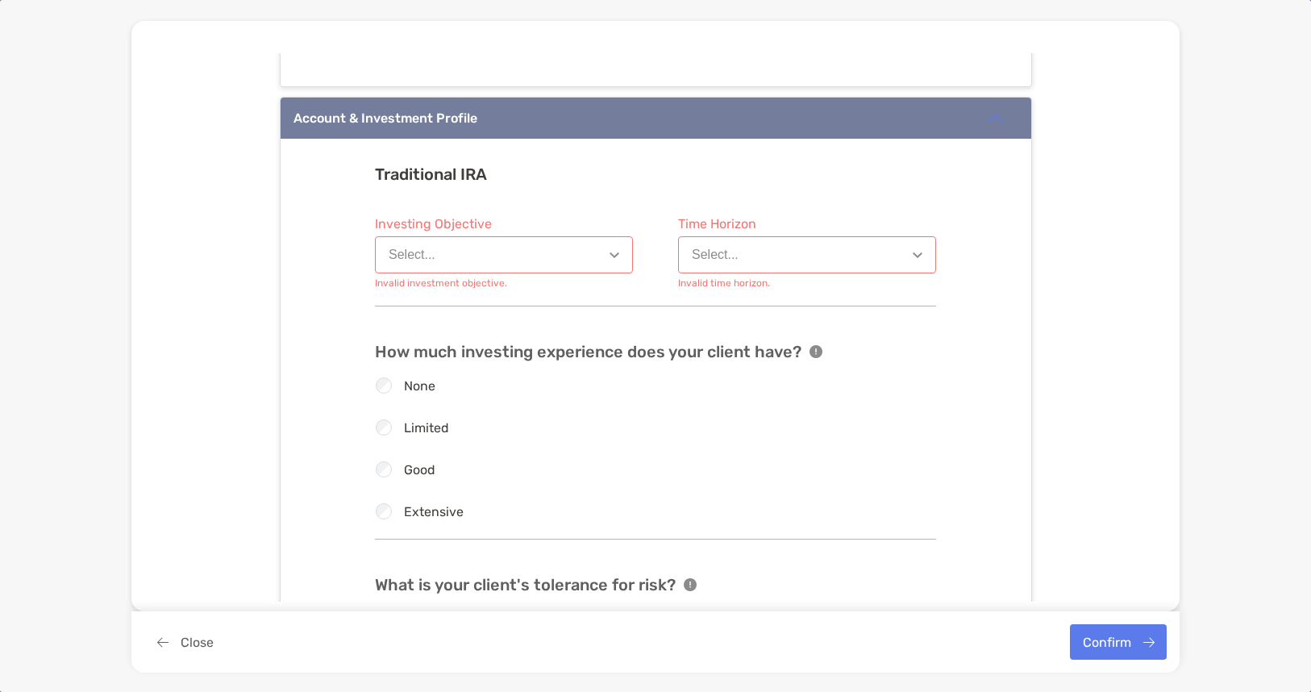
scroll to position [1366, 0]
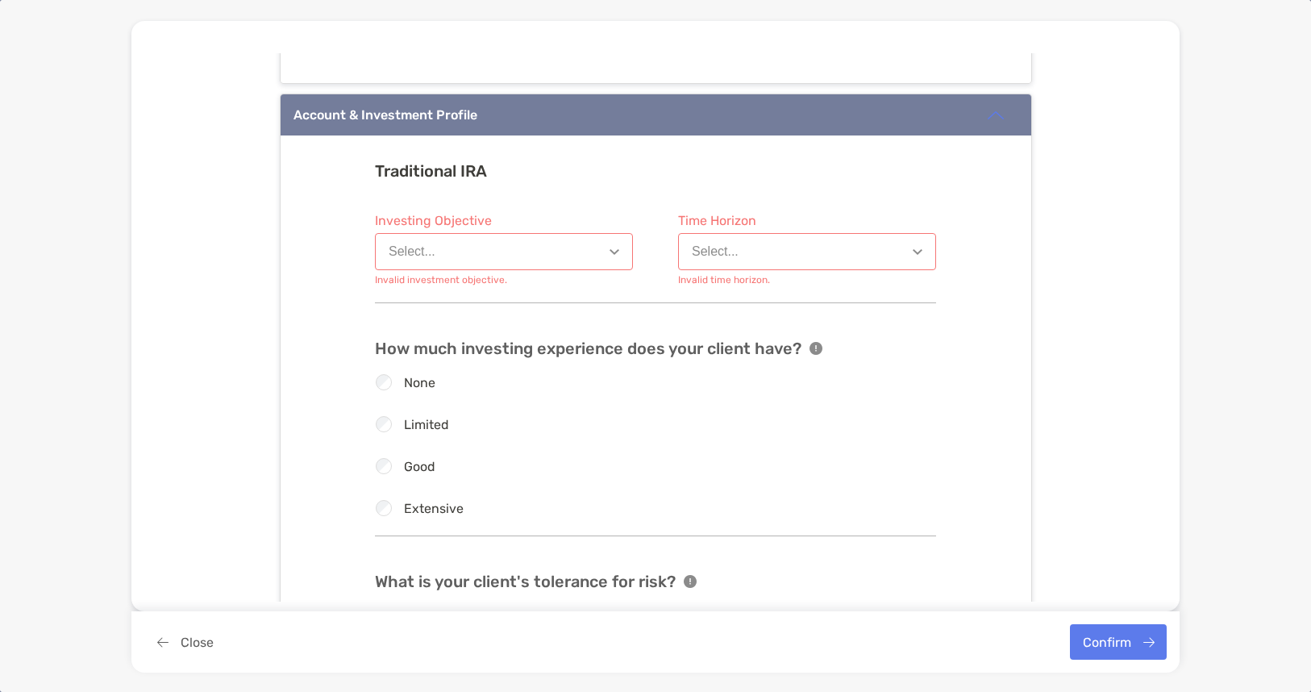
click at [593, 254] on button "Select..." at bounding box center [504, 251] width 258 height 37
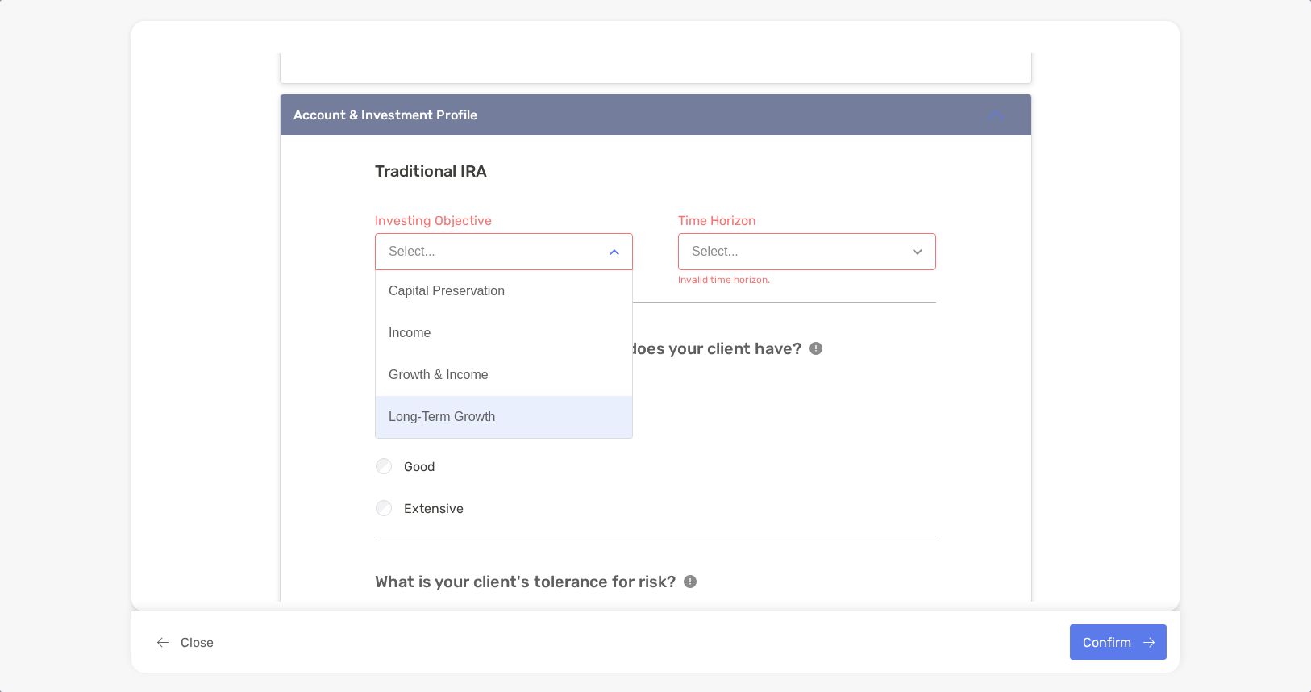
click at [482, 425] on button "Long-Term Growth" at bounding box center [504, 417] width 256 height 42
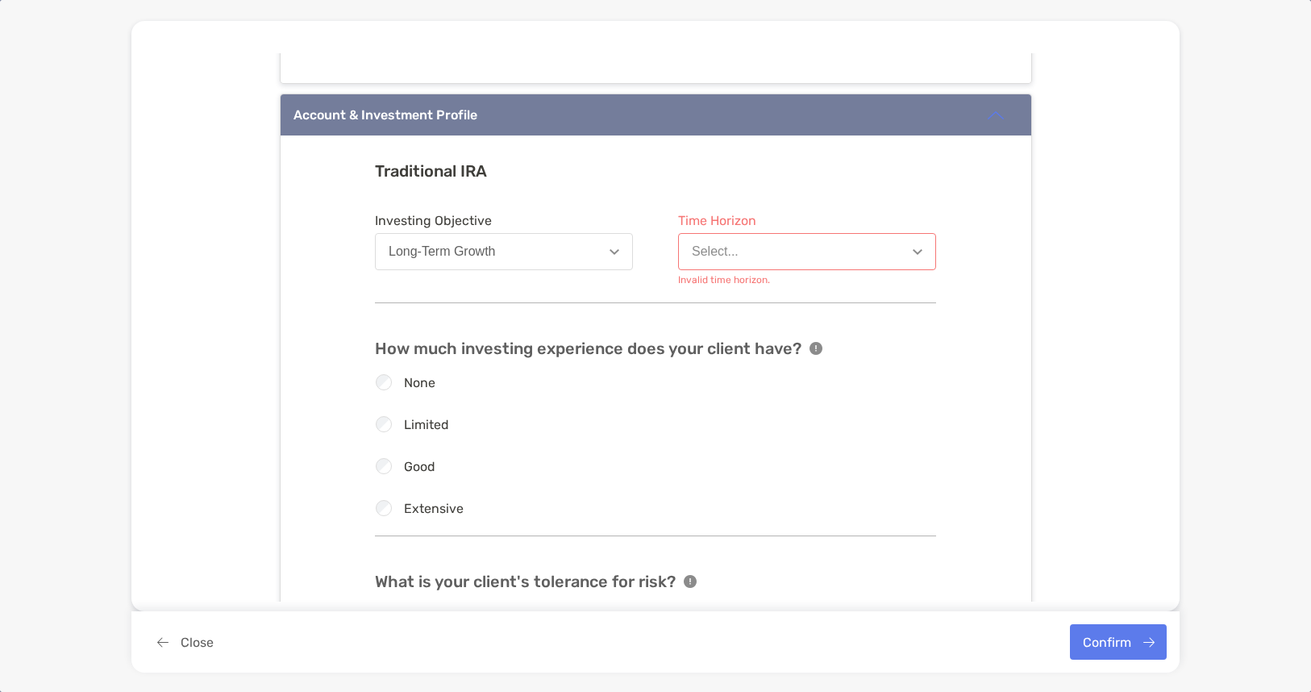
click at [772, 249] on button "Select..." at bounding box center [807, 251] width 258 height 37
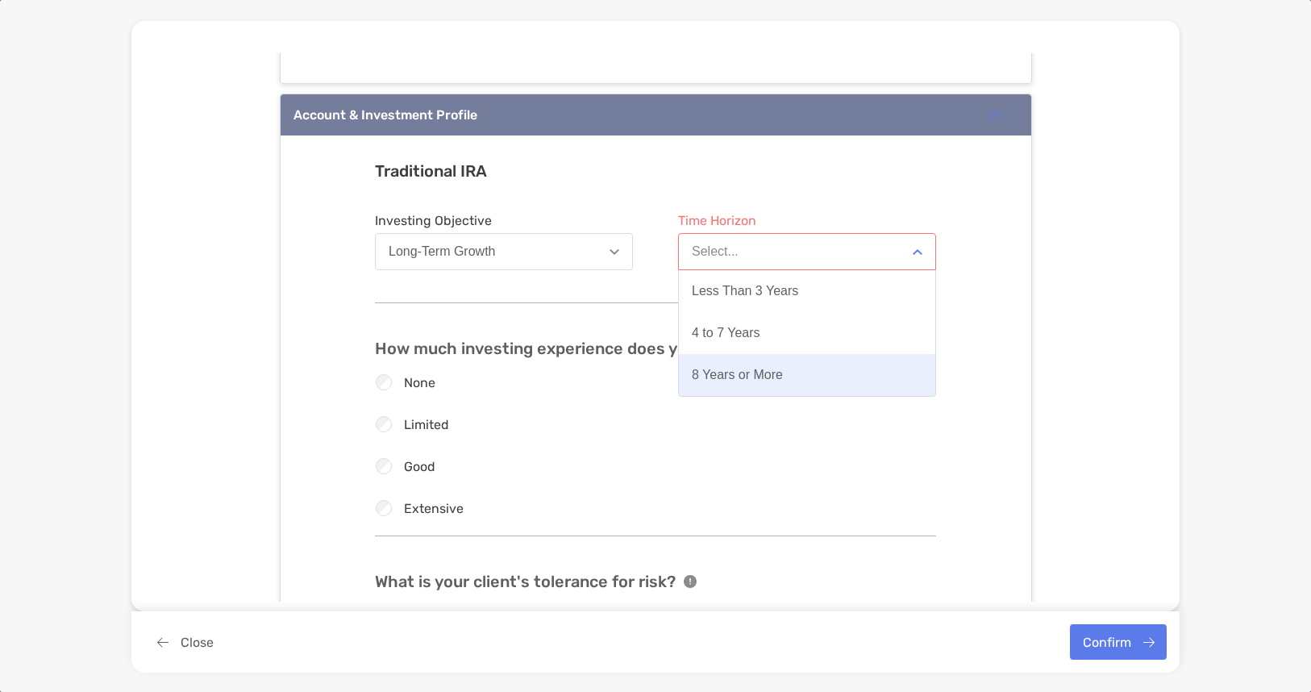
click at [774, 379] on div "8 Years or More" at bounding box center [737, 375] width 91 height 15
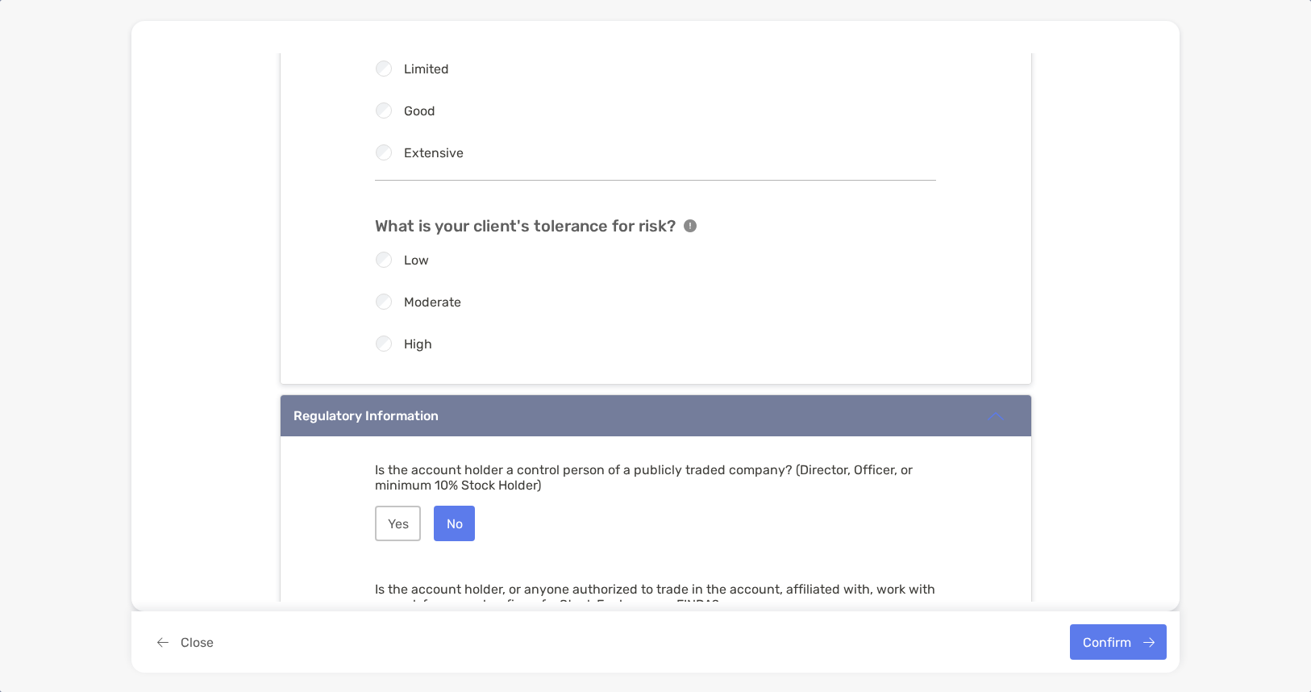
scroll to position [2077, 0]
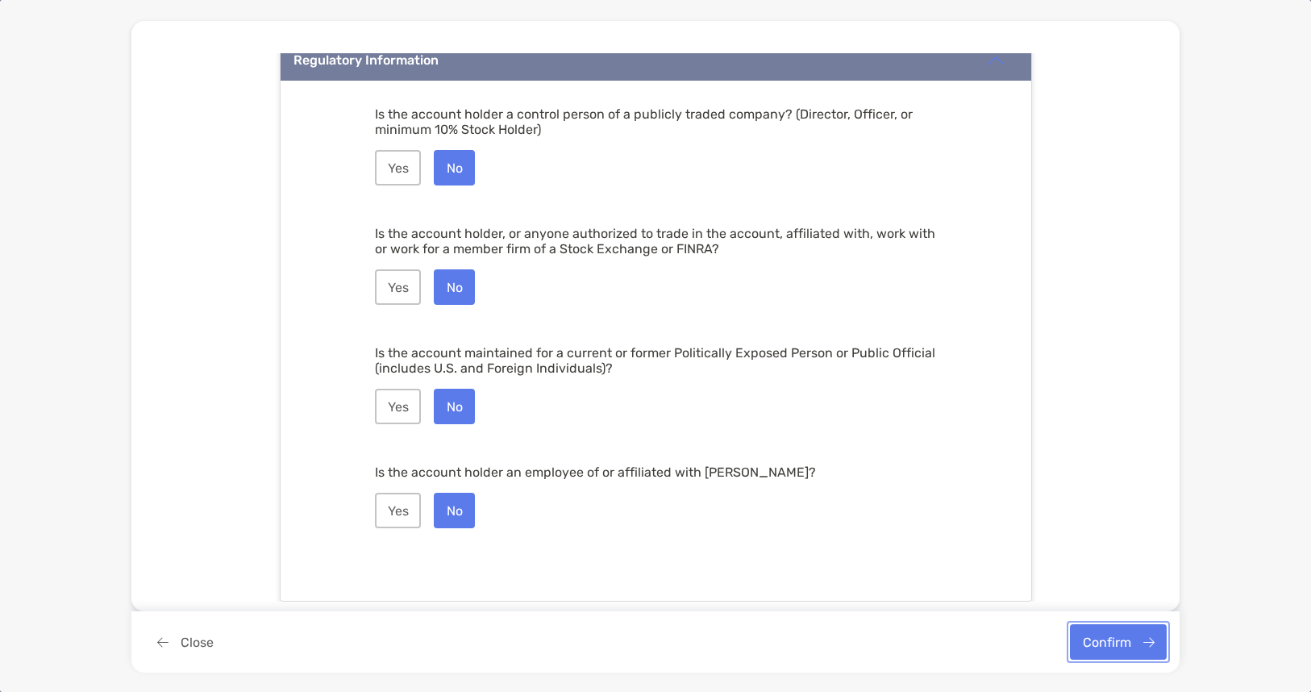
click at [1135, 651] on button "Confirm" at bounding box center [1118, 641] width 97 height 35
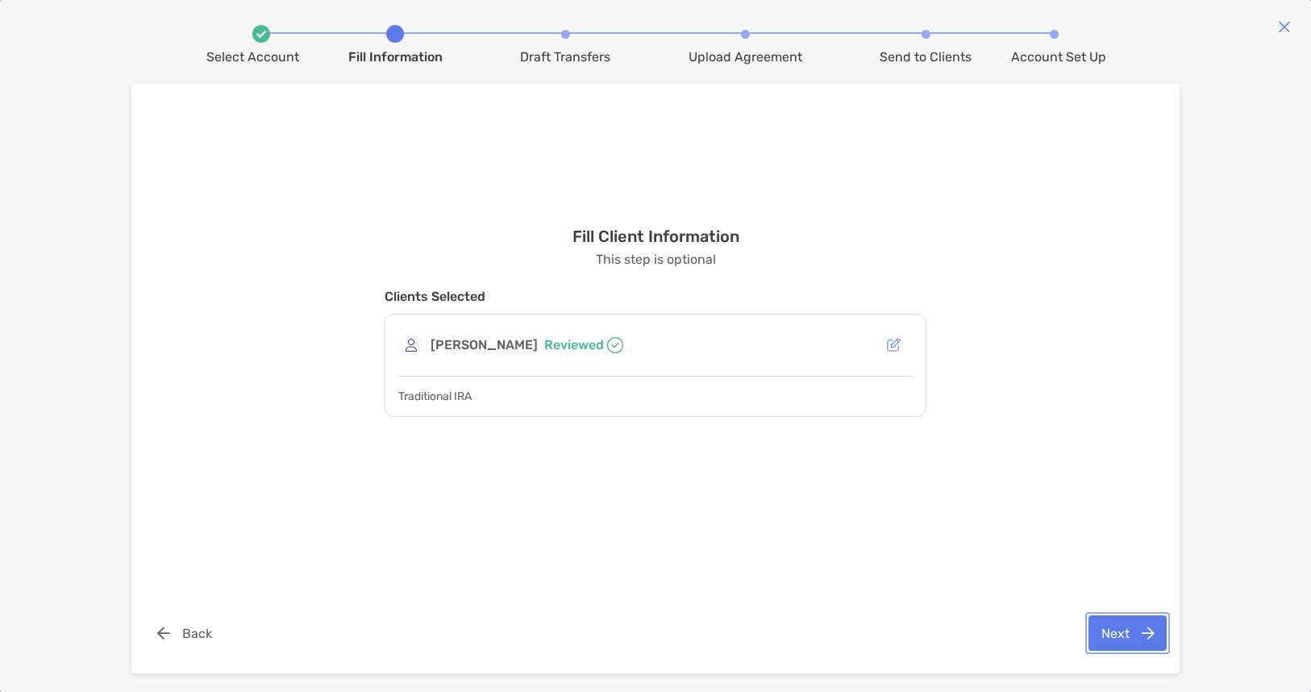
click at [1125, 632] on button "Next" at bounding box center [1128, 632] width 78 height 35
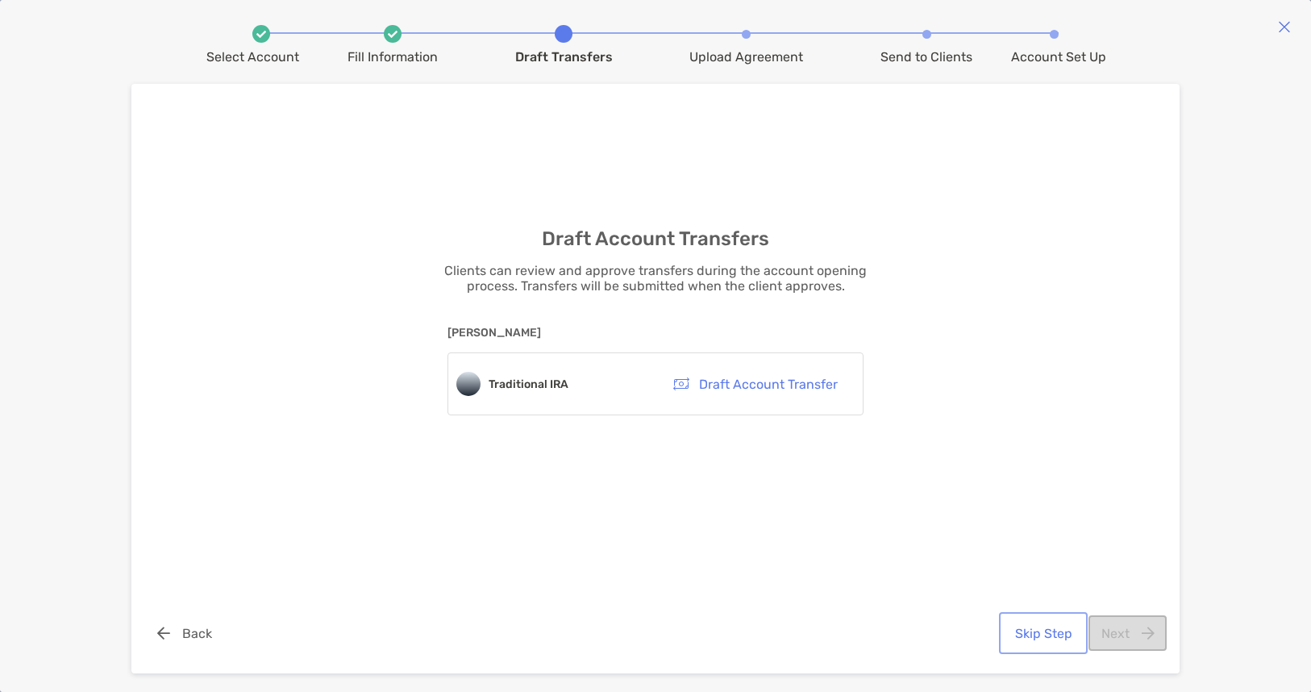
click at [1052, 637] on button "Skip Step" at bounding box center [1043, 632] width 82 height 35
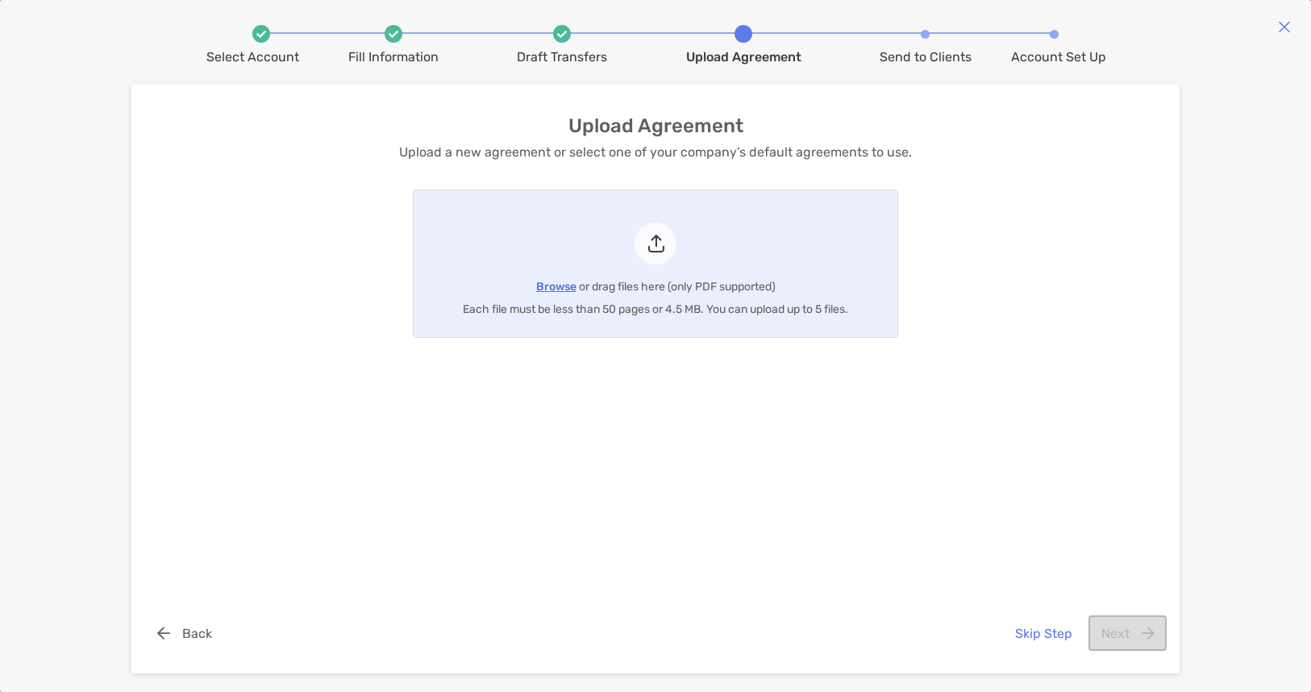
click at [386, 512] on div "Upload Agreement Upload a new agreement or select one of your company’s default…" at bounding box center [656, 351] width 752 height 470
click at [555, 289] on span "Browse" at bounding box center [556, 287] width 40 height 14
click at [414, 289] on input "Browse or drag files here (only PDF supported) Each file must be less than 50 p…" at bounding box center [414, 263] width 0 height 147
click at [1140, 629] on button "Next" at bounding box center [1128, 632] width 78 height 35
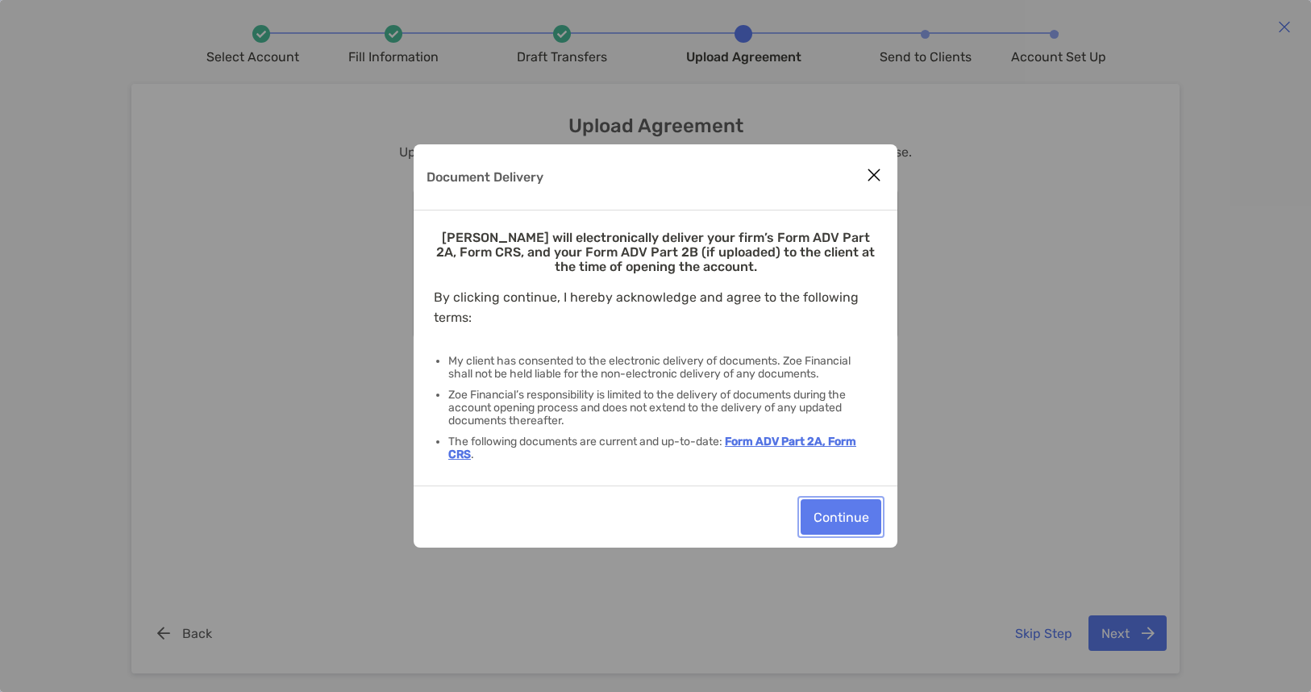
click at [849, 511] on button "Continue" at bounding box center [841, 516] width 81 height 35
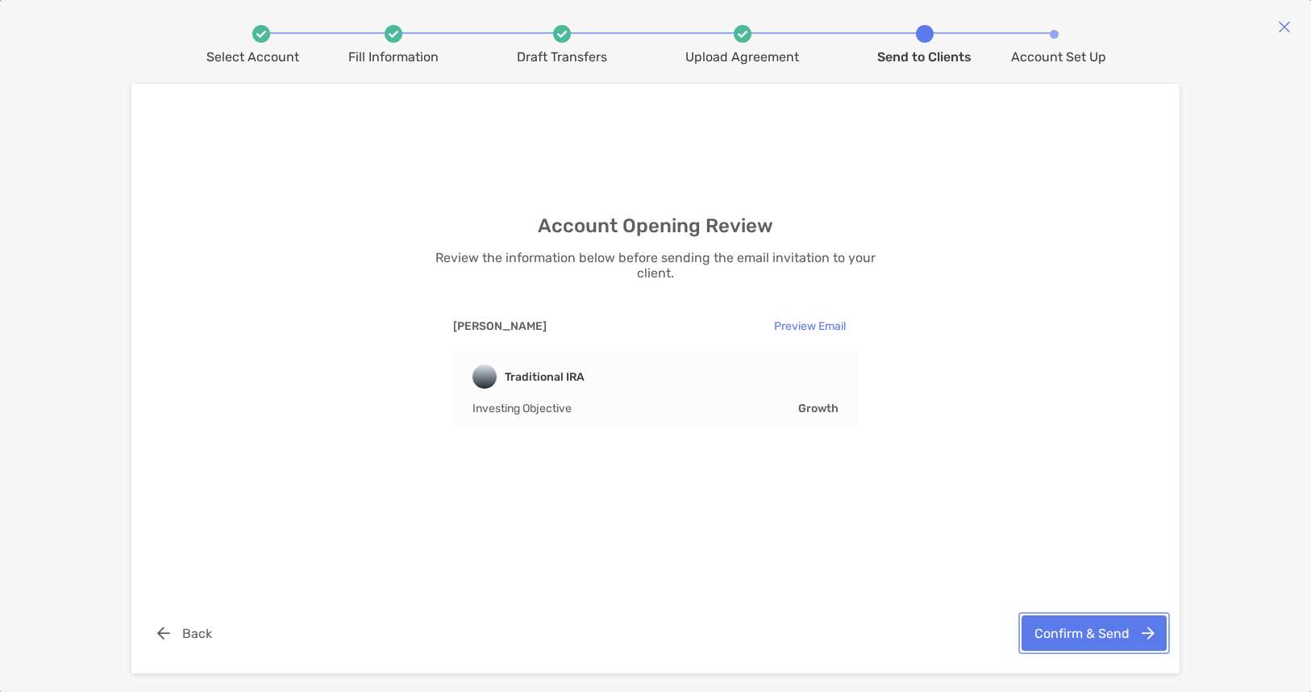
click at [1114, 627] on button "Confirm & Send" at bounding box center [1094, 632] width 145 height 35
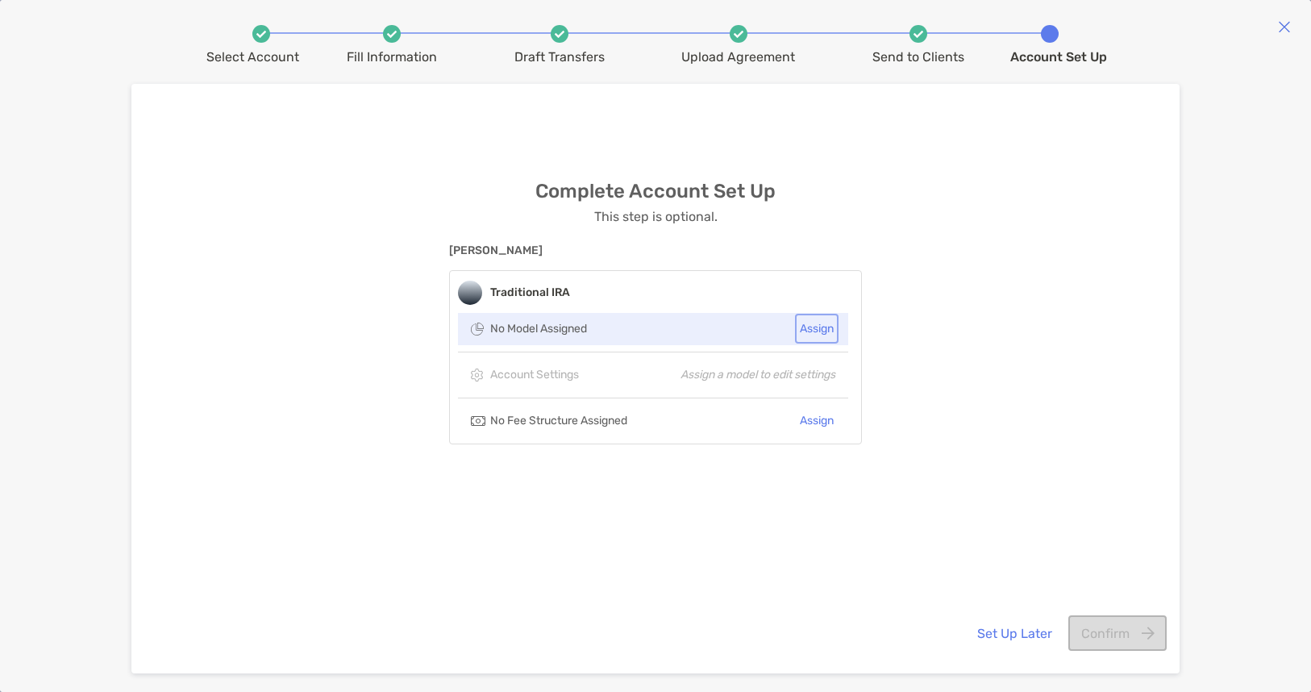
click at [814, 327] on button "Assign" at bounding box center [816, 328] width 37 height 23
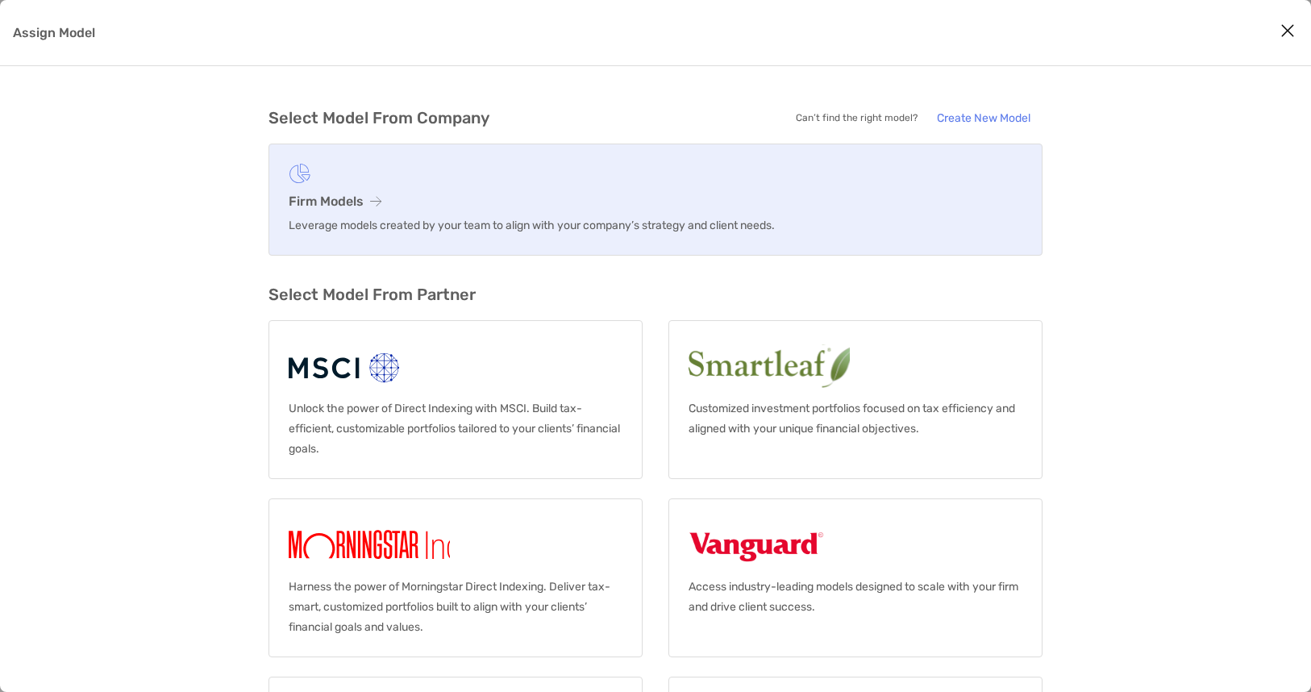
click at [439, 182] on figure "Assign Model" at bounding box center [656, 174] width 734 height 20
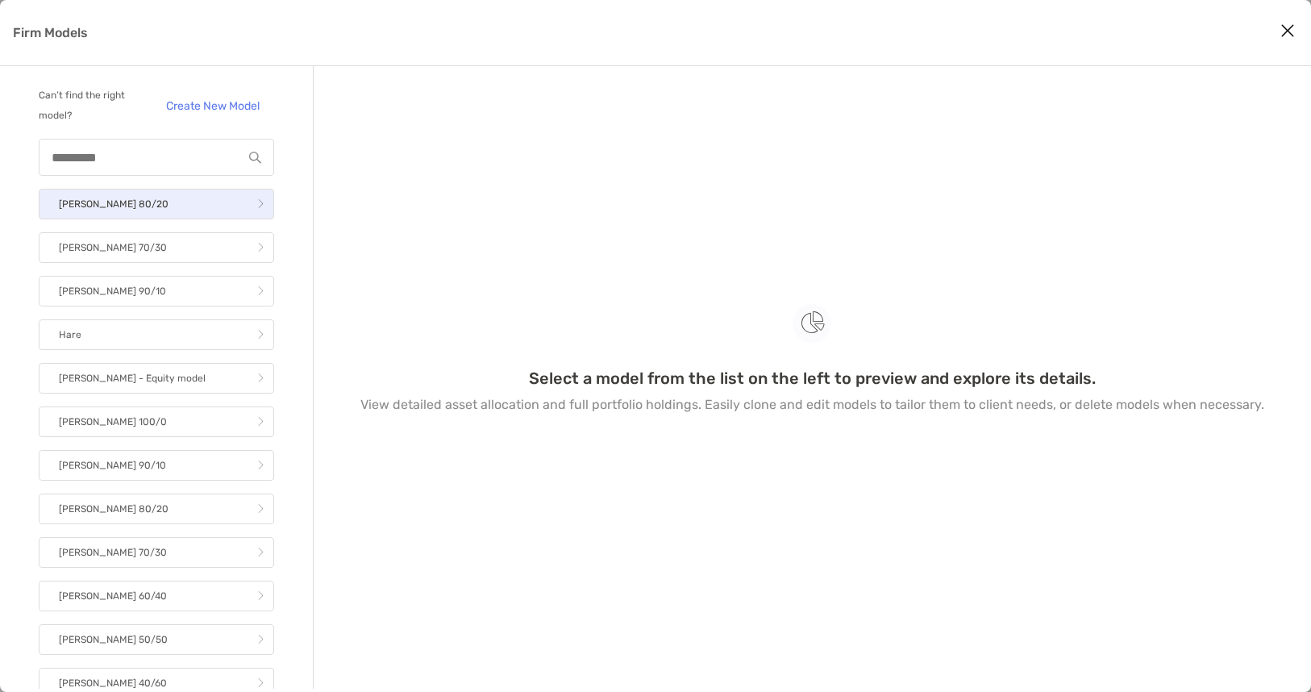
click at [232, 210] on link "[PERSON_NAME] 80/20" at bounding box center [156, 204] width 235 height 31
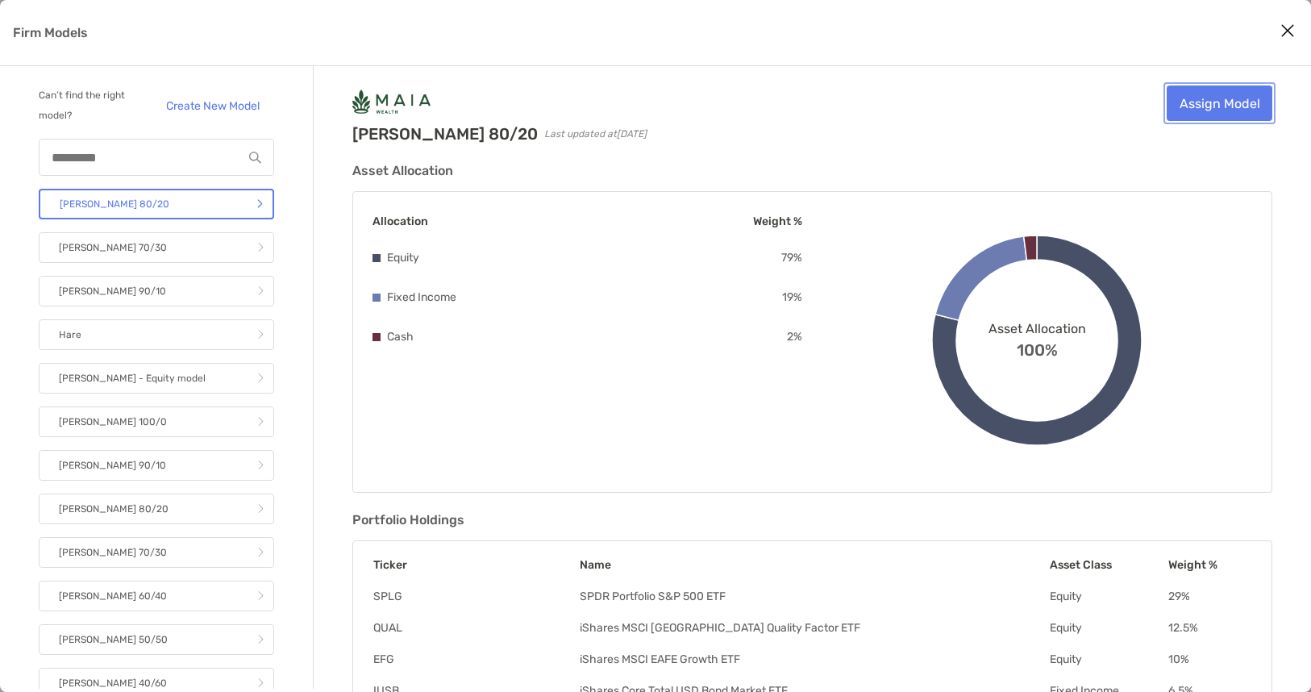
click at [1246, 98] on link "Assign Model" at bounding box center [1220, 102] width 106 height 35
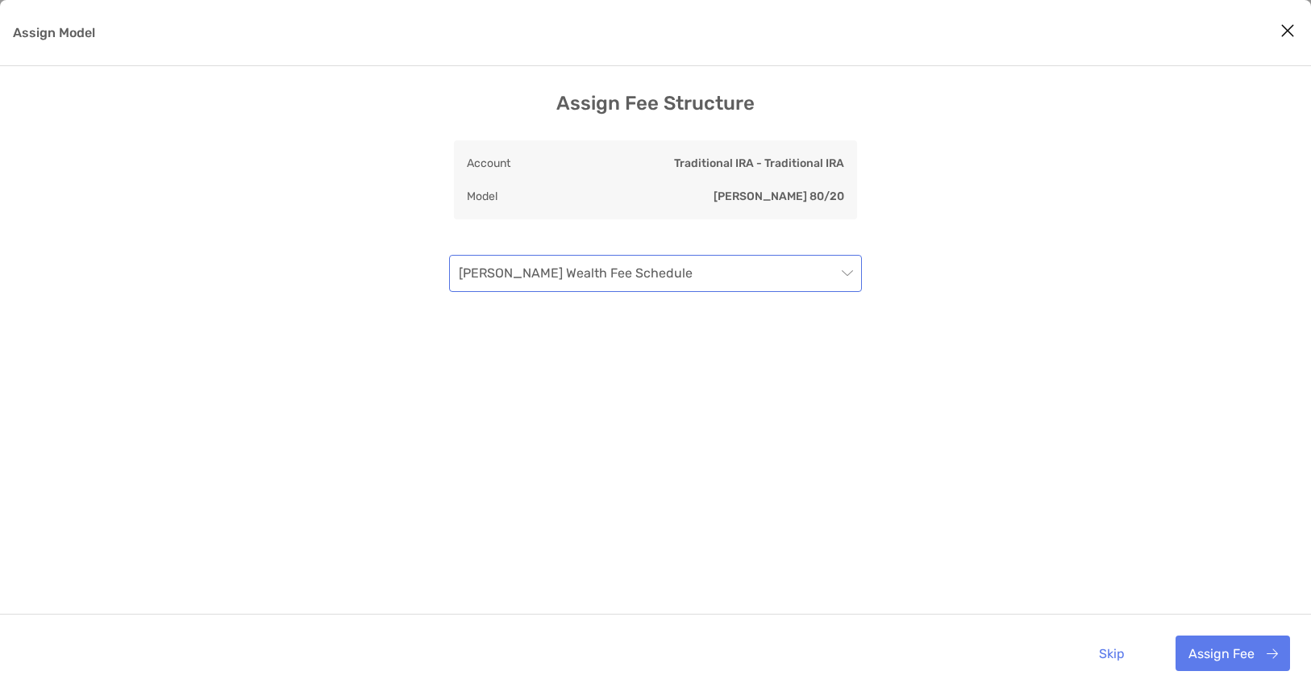
click at [855, 273] on div "[PERSON_NAME] Wealth Fee Schedule" at bounding box center [655, 273] width 413 height 37
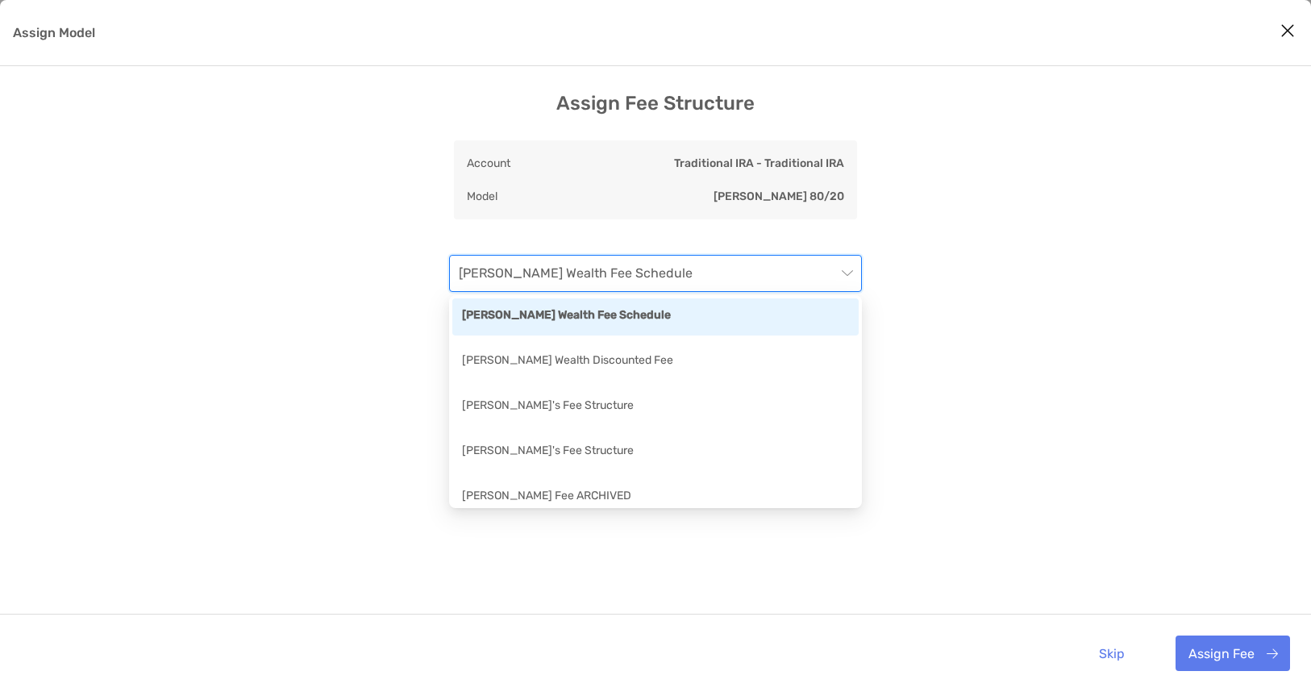
click at [627, 309] on div "[PERSON_NAME] Wealth Fee Schedule" at bounding box center [655, 316] width 387 height 20
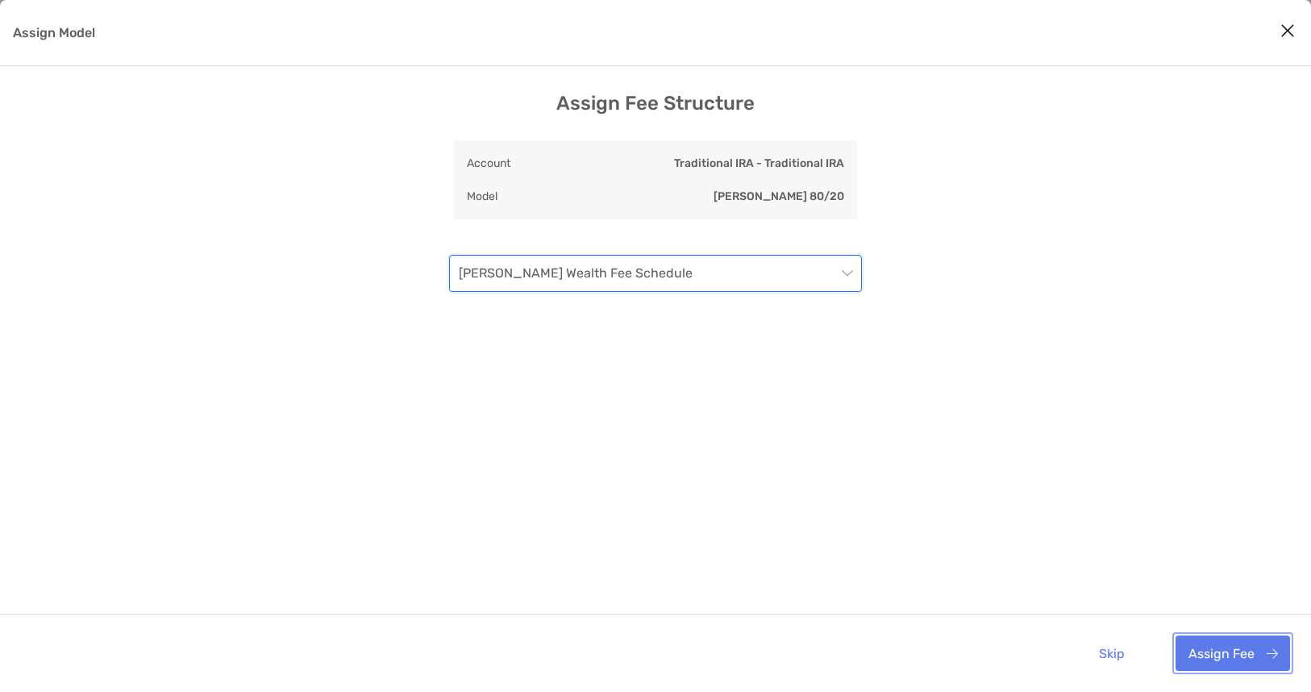
click at [1232, 664] on button "Assign Fee" at bounding box center [1233, 652] width 115 height 35
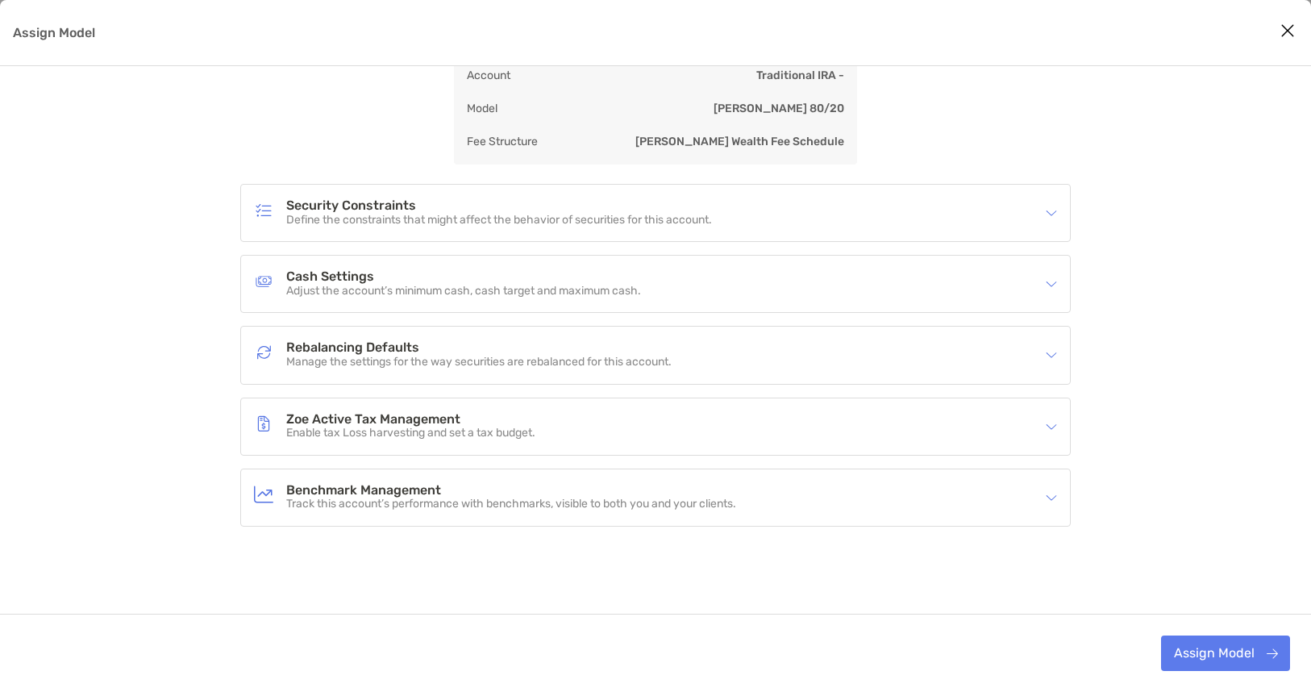
scroll to position [94, 0]
click at [1052, 214] on img "Assign Model" at bounding box center [1051, 214] width 11 height 11
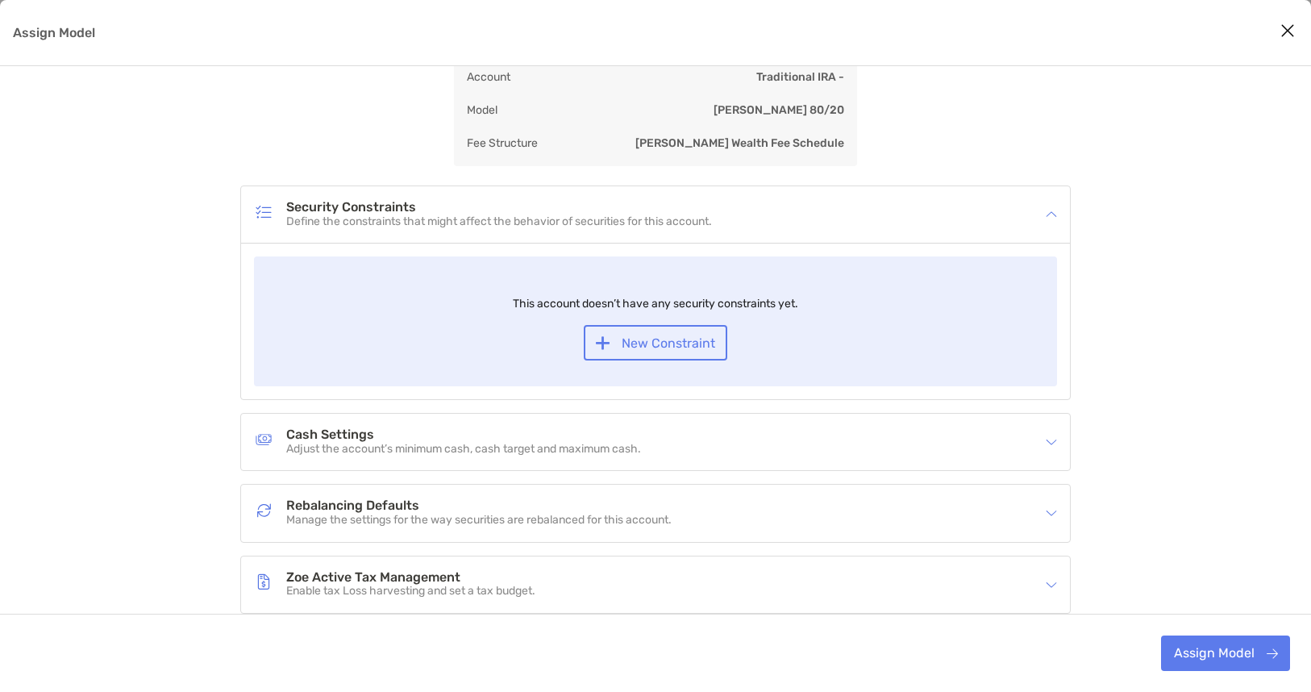
click at [1042, 427] on div "Cash Settings Adjust the account’s minimum cash, cash target and maximum cash." at bounding box center [655, 442] width 829 height 56
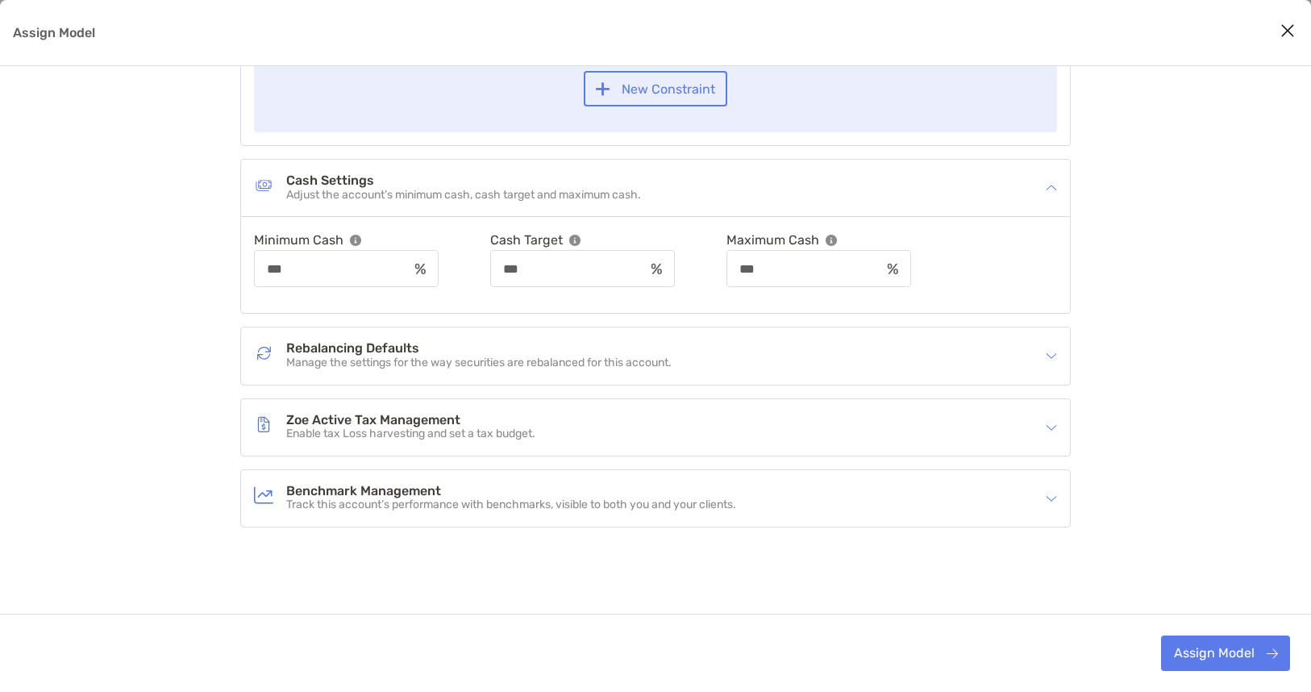
scroll to position [347, 0]
click at [1053, 345] on div "Rebalancing Defaults Manage the settings for the way securities are rebalanced …" at bounding box center [655, 356] width 829 height 56
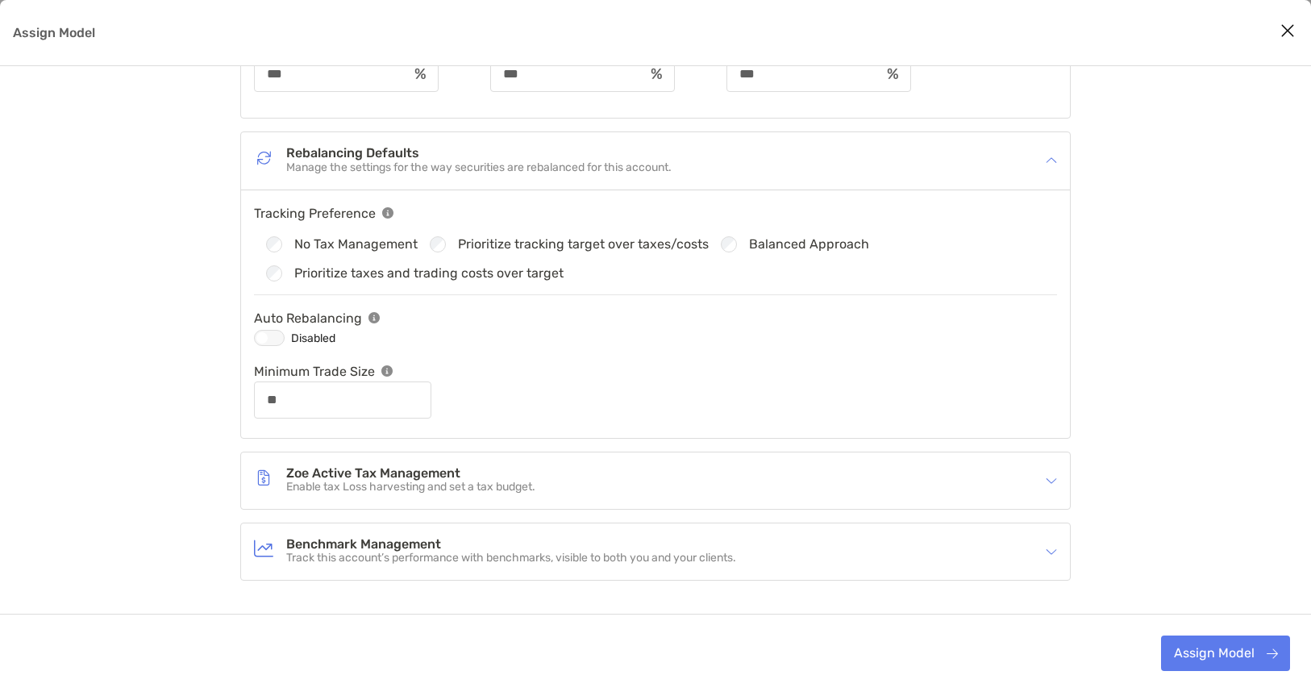
scroll to position [597, 0]
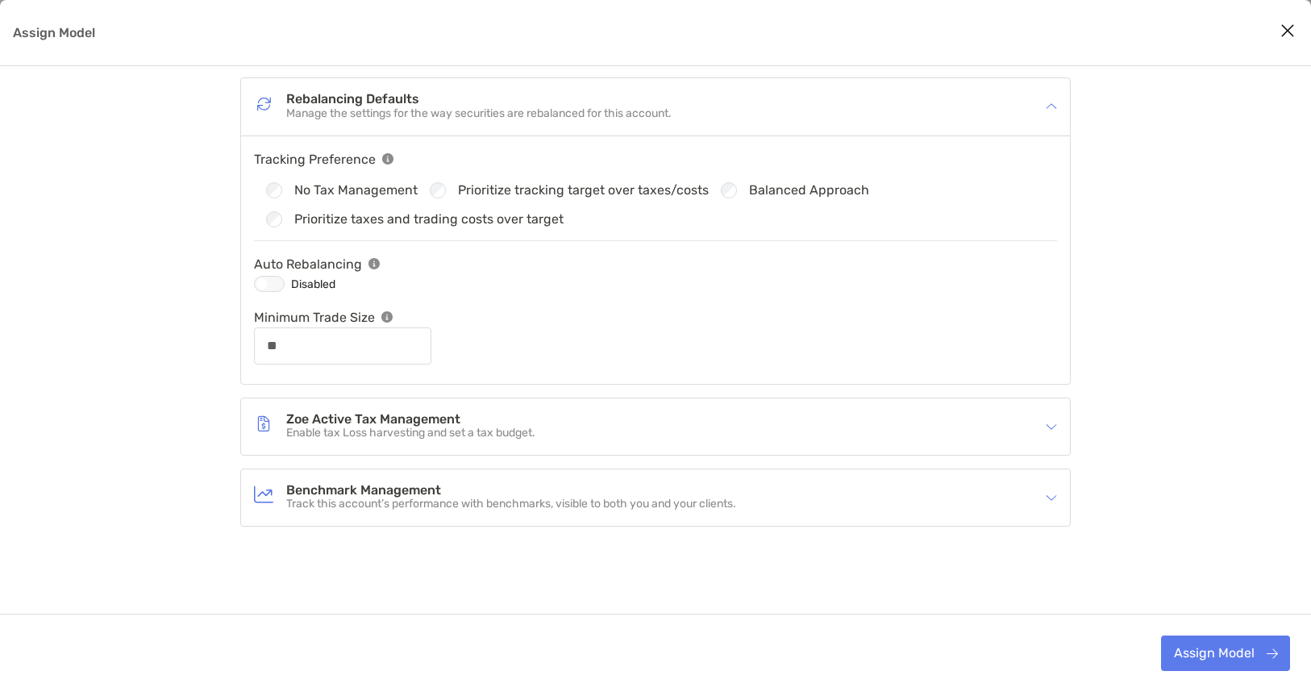
click at [1039, 435] on div "Assign Model" at bounding box center [1046, 427] width 21 height 18
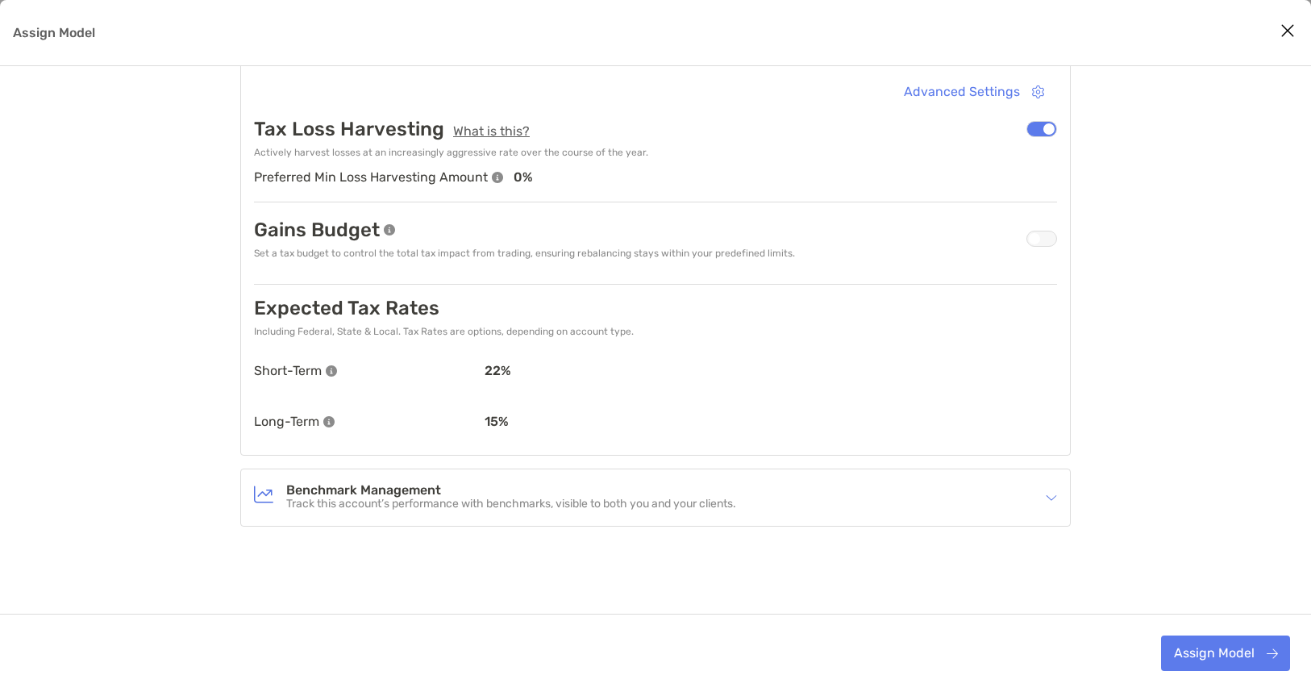
scroll to position [997, 0]
click at [1031, 514] on div "Benchmark Management Track this account’s performance with benchmarks, visible …" at bounding box center [645, 499] width 782 height 37
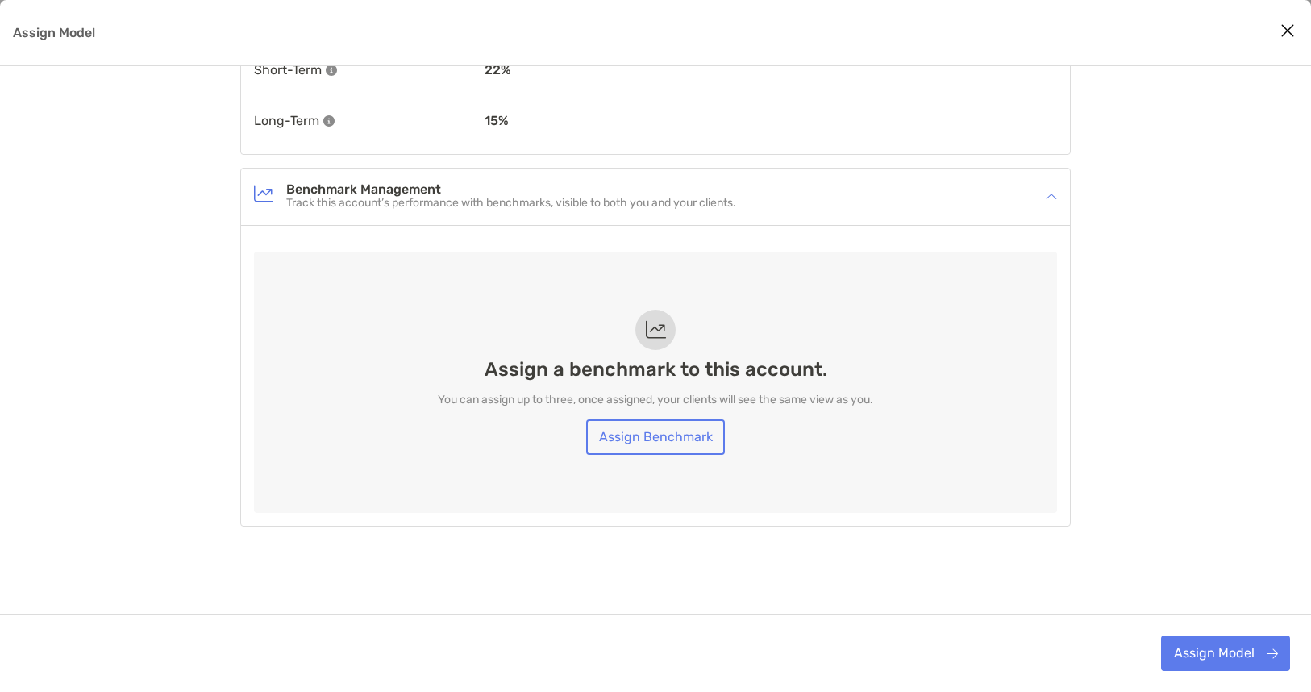
scroll to position [1299, 0]
click at [1229, 646] on button "Assign Model" at bounding box center [1225, 652] width 129 height 35
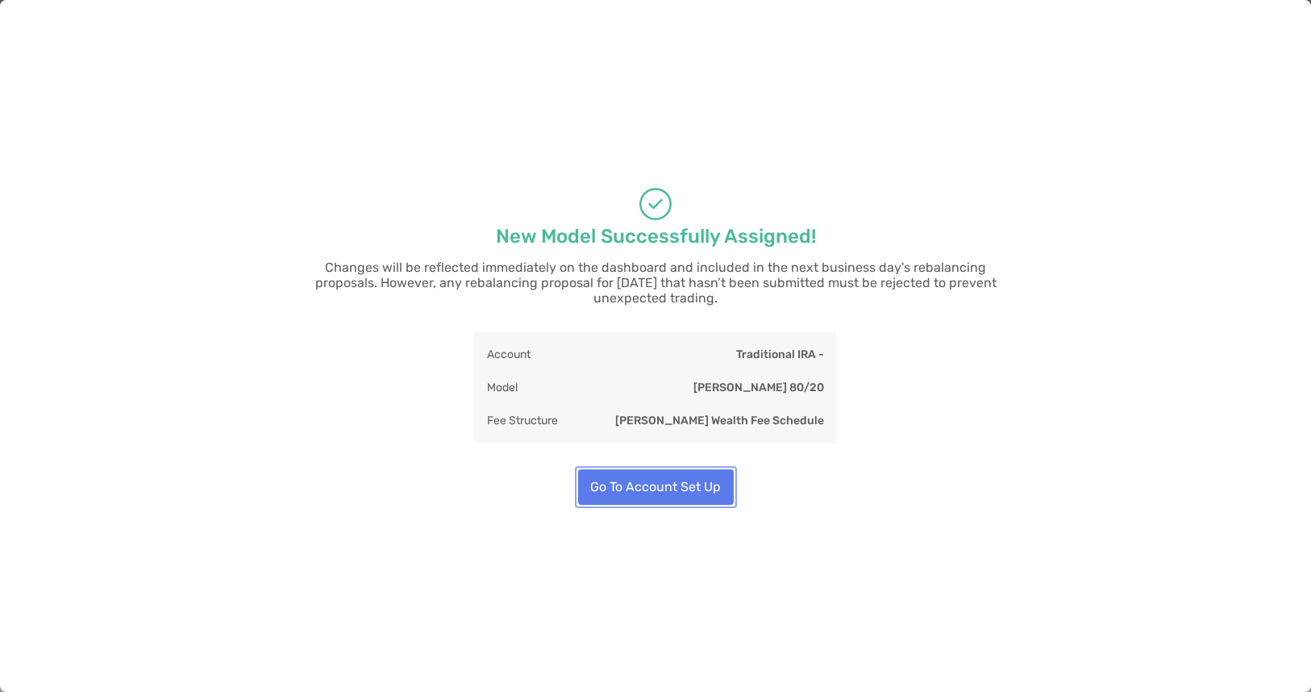
click at [662, 478] on button "Go To Account Set Up" at bounding box center [656, 486] width 156 height 35
type input "**"
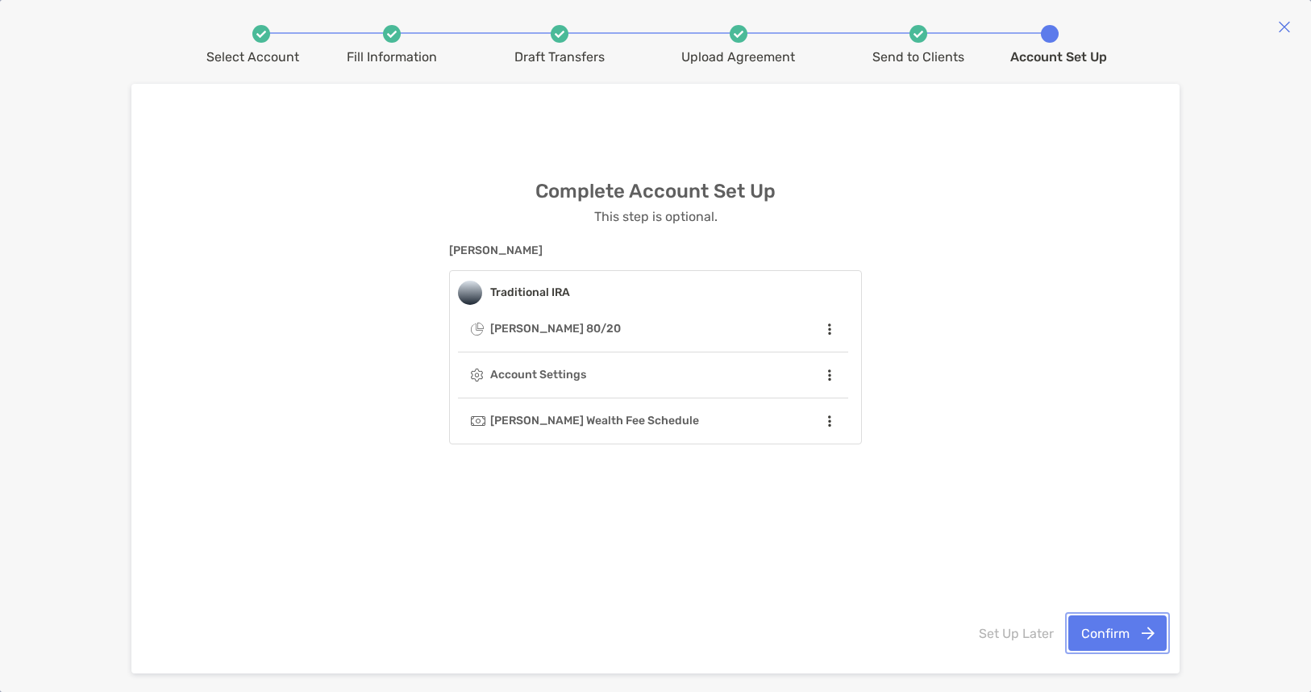
click at [1141, 636] on button "Confirm" at bounding box center [1117, 632] width 98 height 35
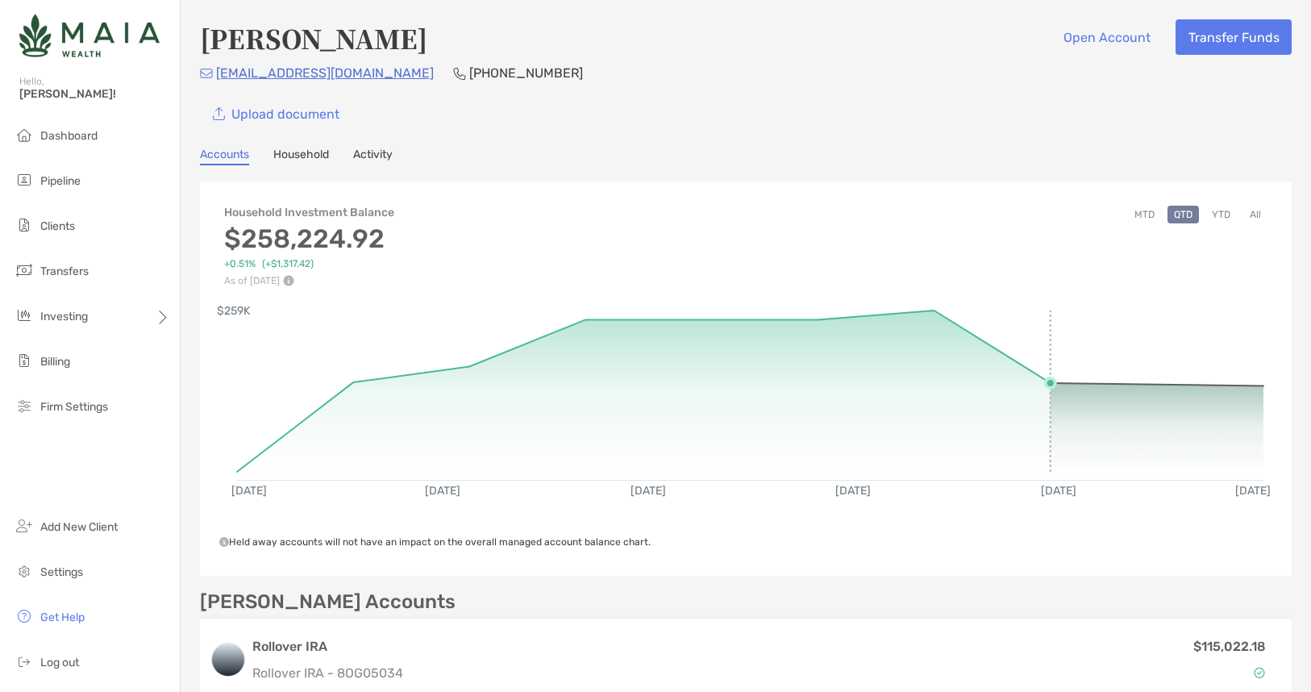
drag, startPoint x: 948, startPoint y: 353, endPoint x: 1030, endPoint y: 327, distance: 85.4
click at [1040, 365] on rect at bounding box center [750, 386] width 1026 height 153
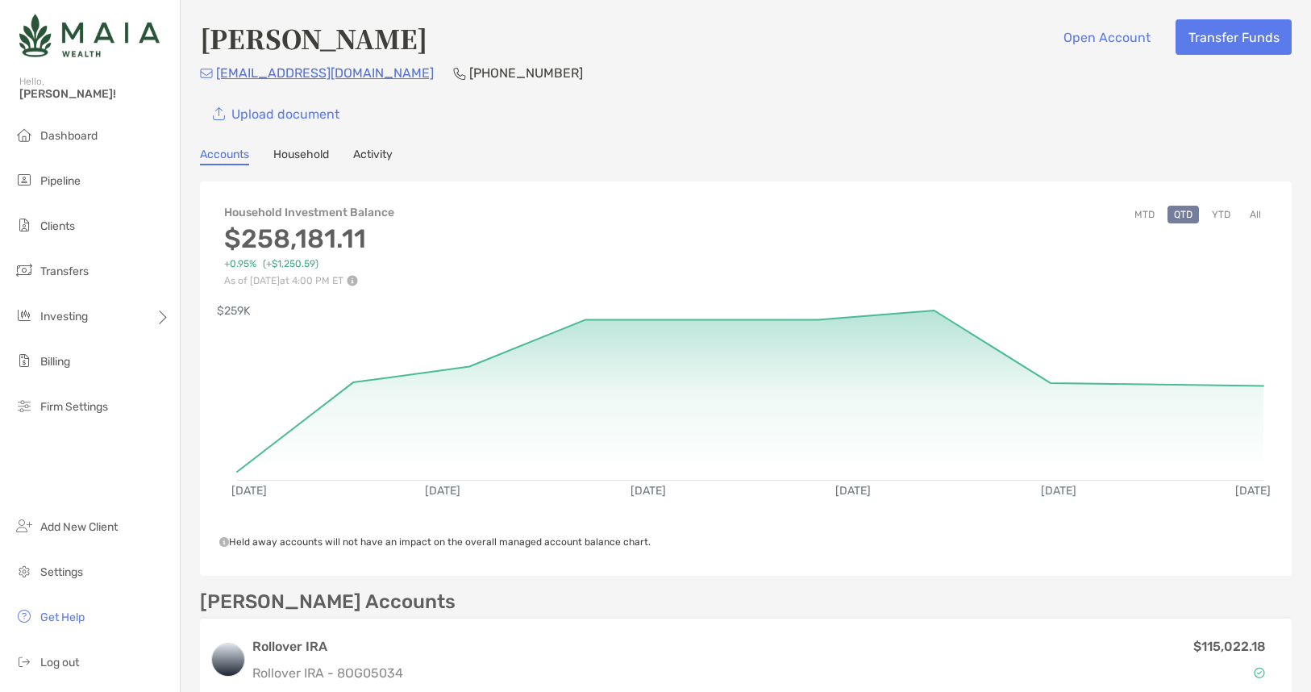
click at [1226, 213] on button "YTD" at bounding box center [1220, 215] width 31 height 18
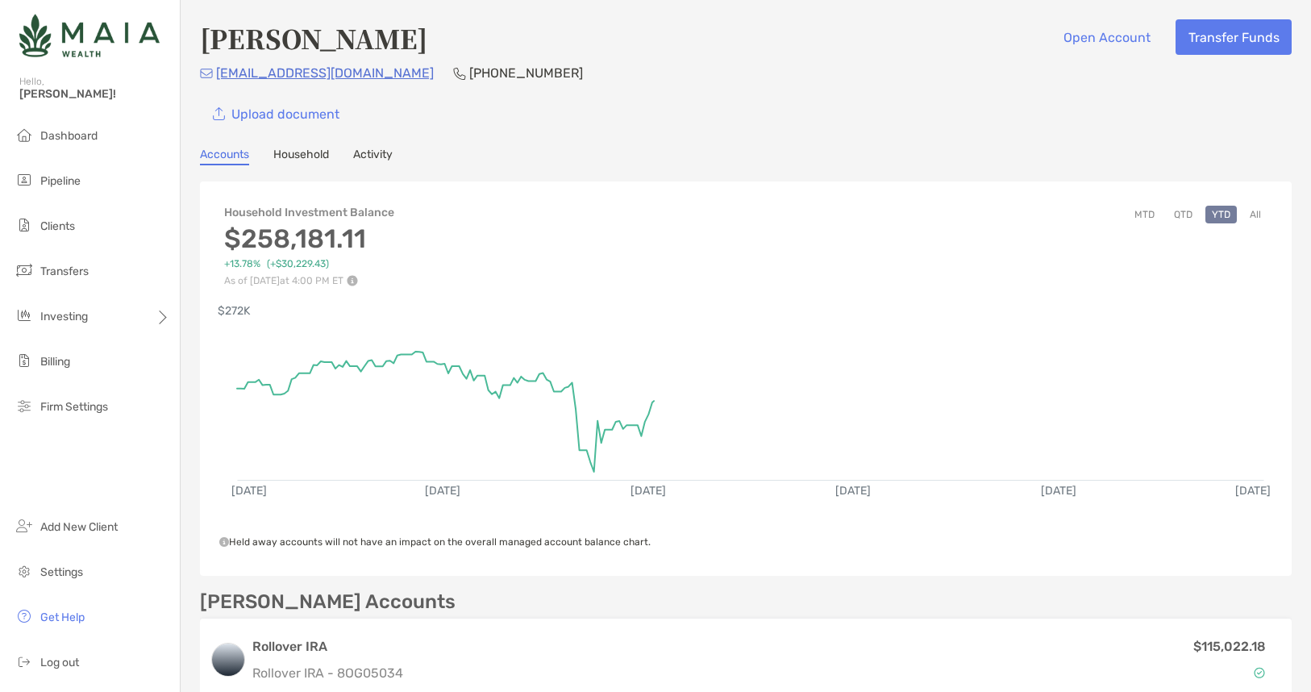
click at [1258, 212] on button "All" at bounding box center [1255, 215] width 24 height 18
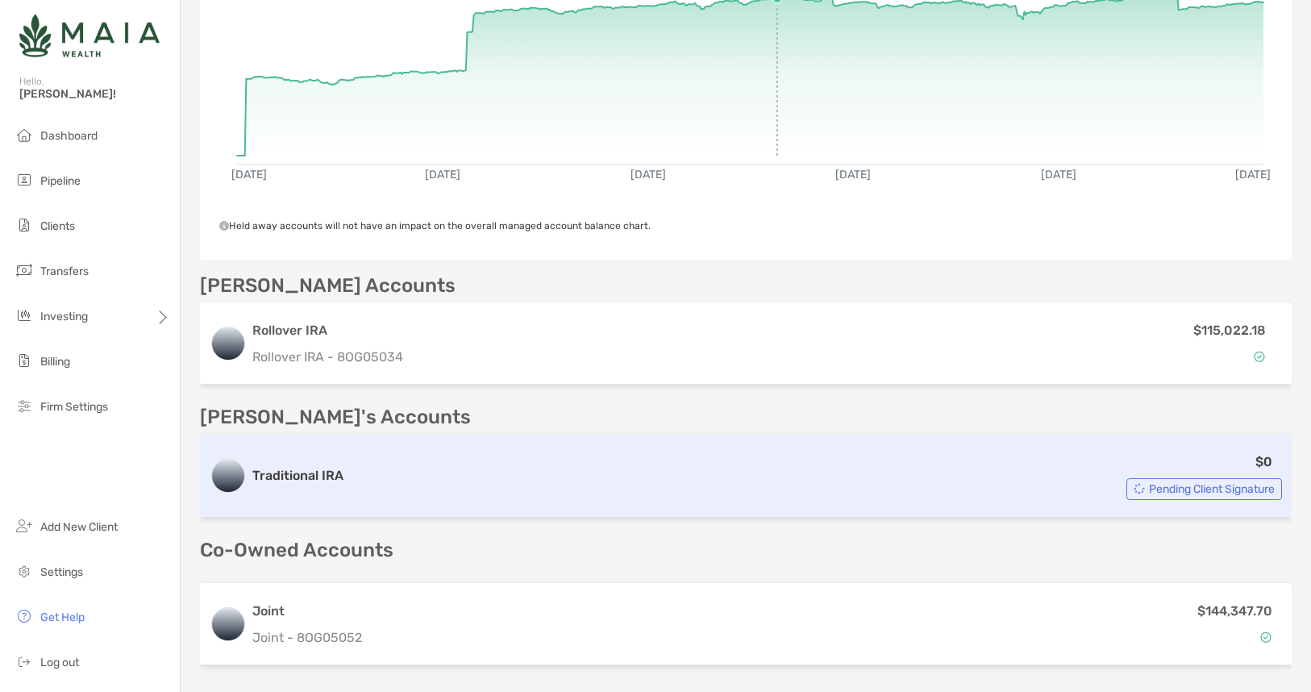
scroll to position [316, 0]
click at [1186, 488] on span "Pending Client Signature" at bounding box center [1212, 489] width 126 height 9
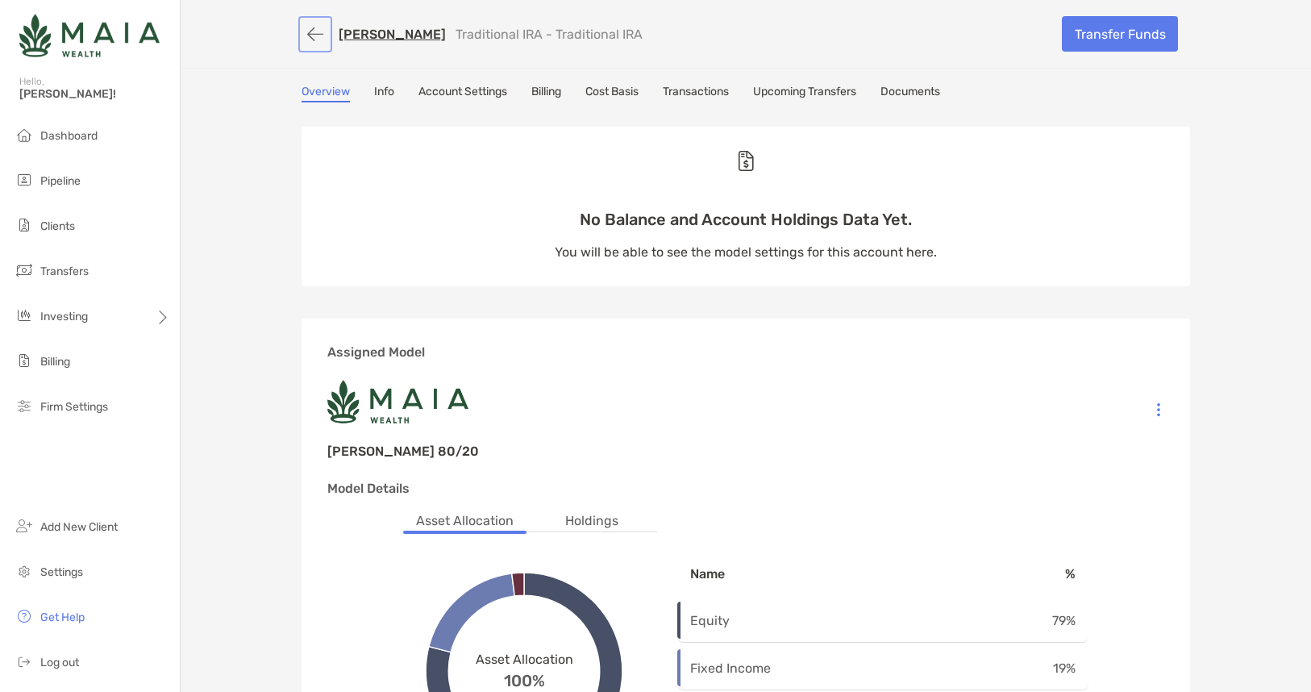
click at [314, 31] on button "button" at bounding box center [315, 34] width 27 height 30
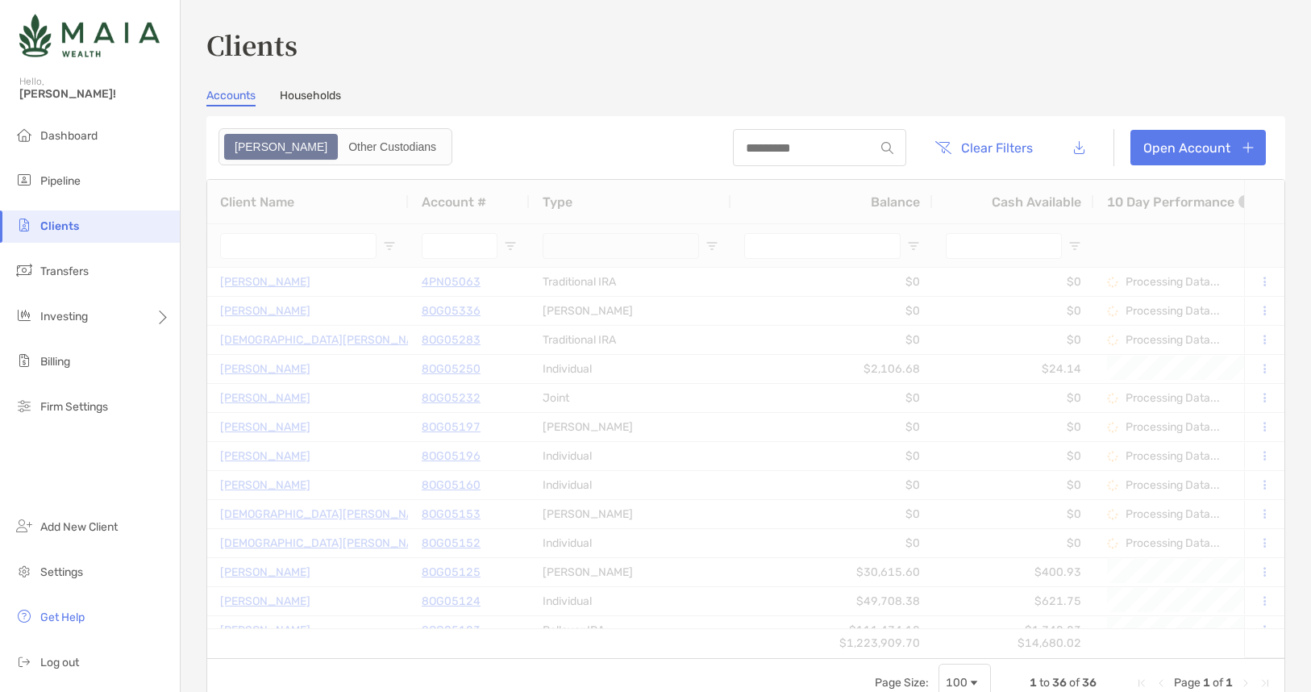
type input "*******"
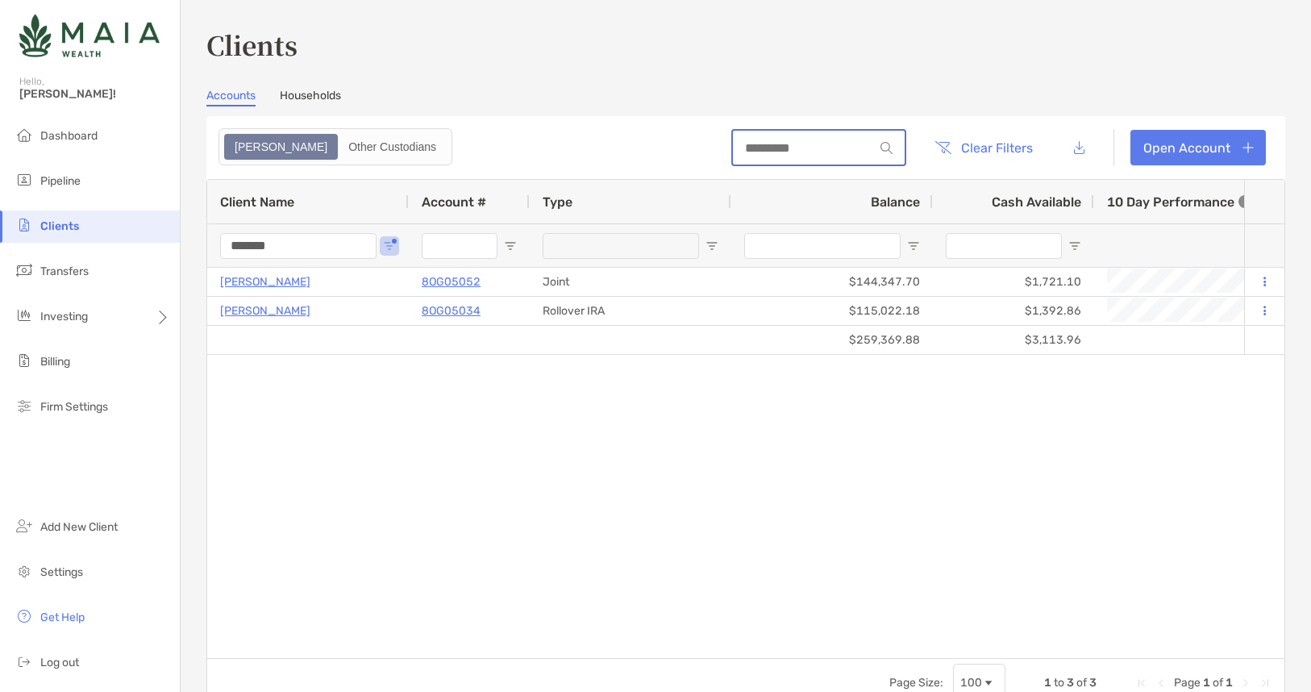
click at [783, 146] on input at bounding box center [803, 148] width 141 height 14
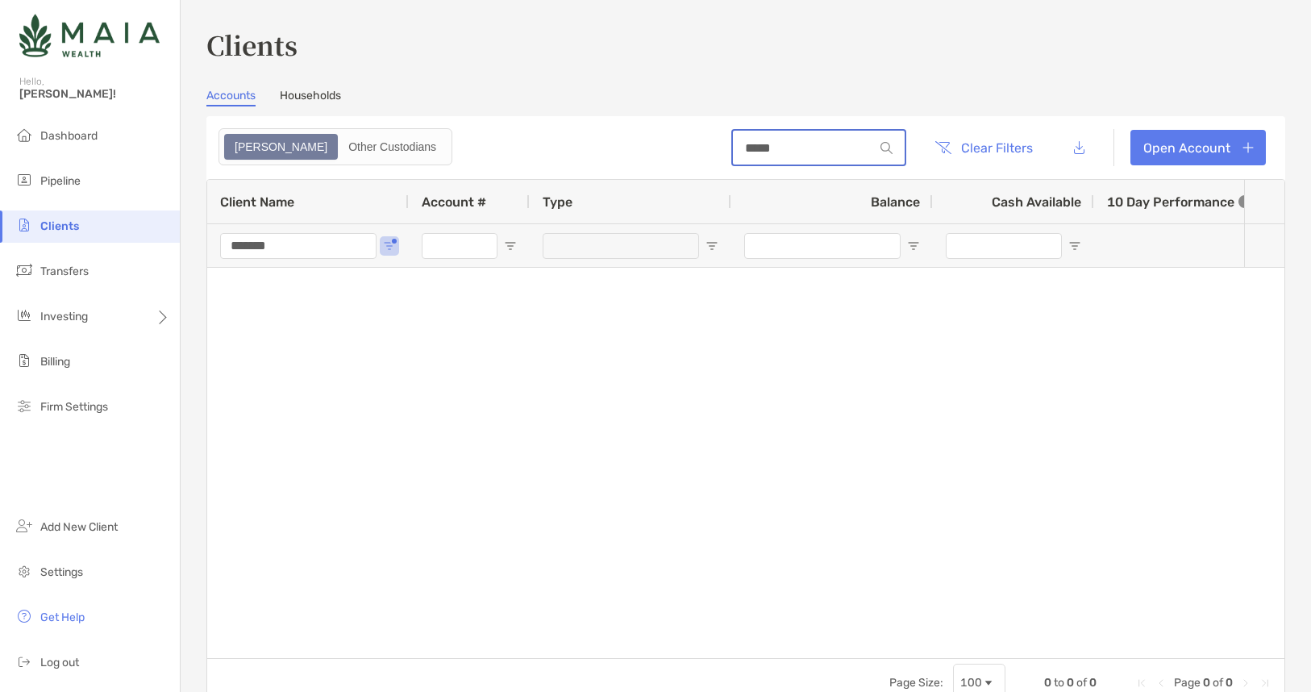
type input "*****"
drag, startPoint x: 317, startPoint y: 244, endPoint x: 185, endPoint y: 246, distance: 132.3
click at [184, 246] on div "Clients Accounts Households Zoe Other Custodians ***** Clear Filters Open Accou…" at bounding box center [746, 346] width 1131 height 692
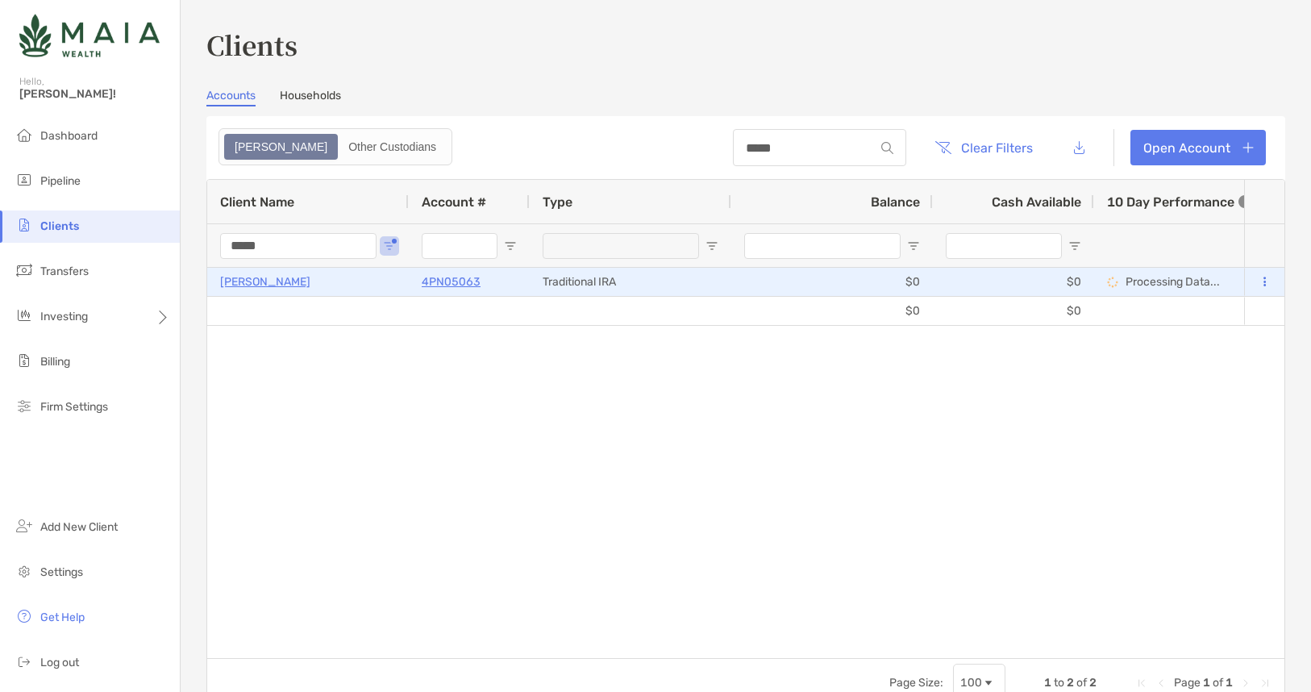
type input "*****"
click at [266, 281] on p "Richard Marks" at bounding box center [265, 282] width 90 height 20
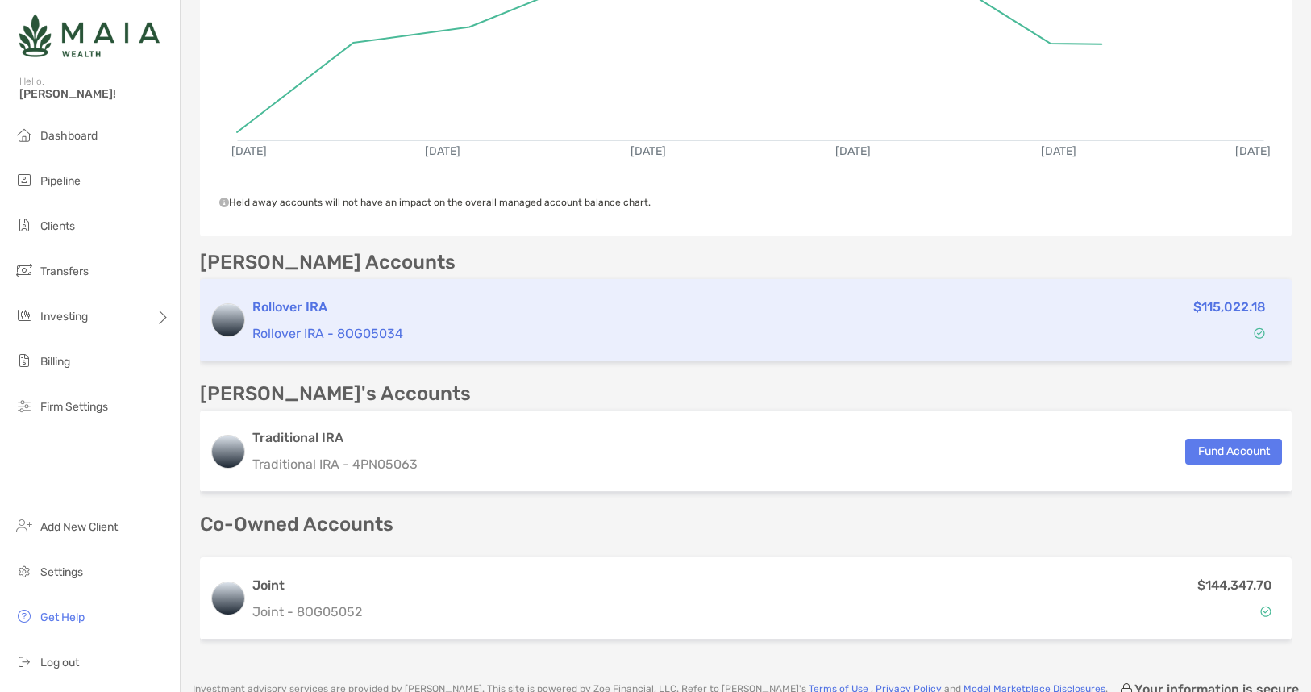
scroll to position [380, 0]
